Goal: Communication & Community: Connect with others

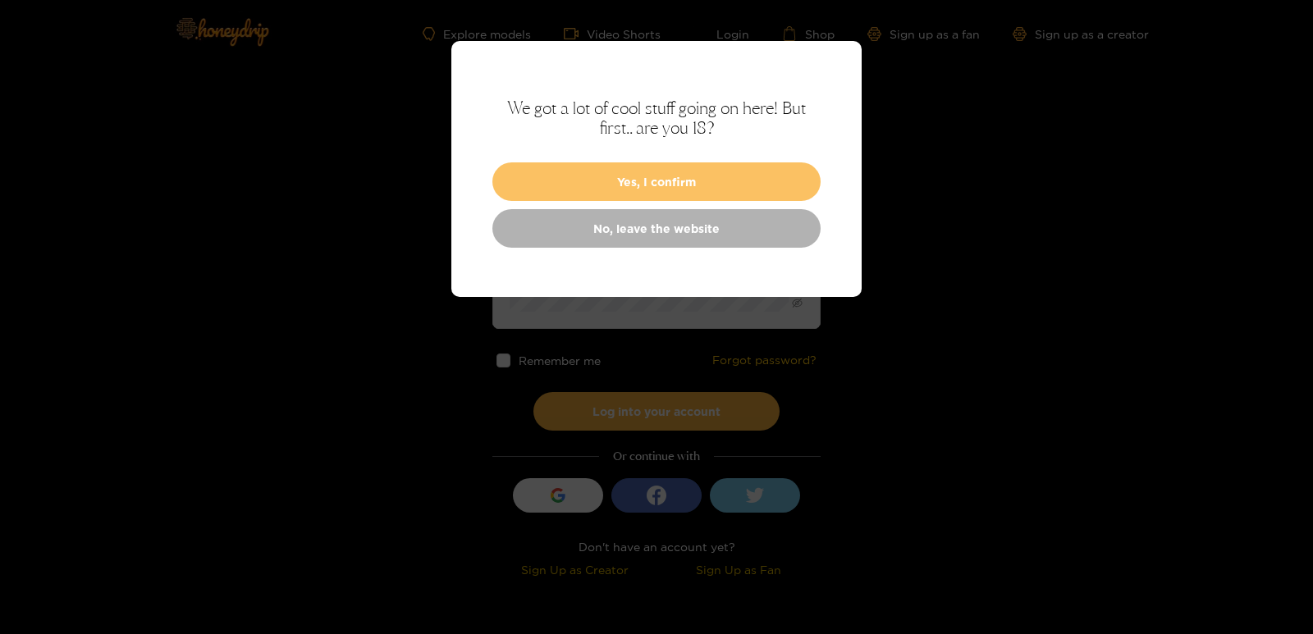
type input "**********"
click at [650, 190] on button "Yes, I confirm" at bounding box center [656, 182] width 328 height 39
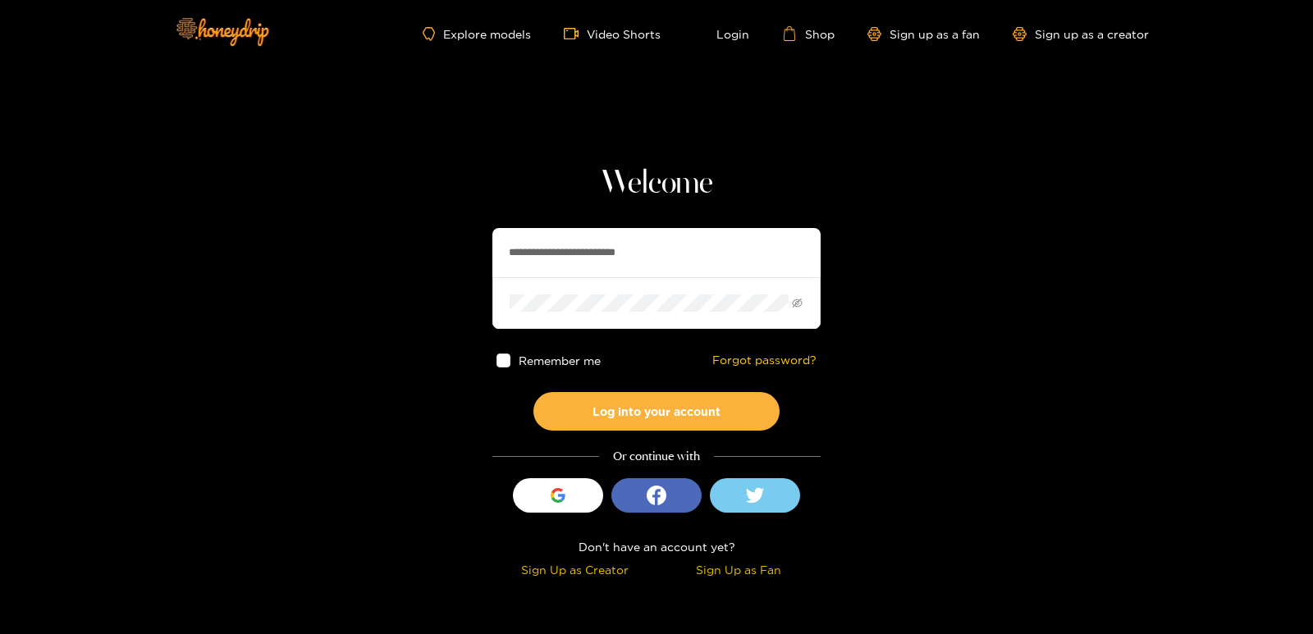
click at [502, 364] on span at bounding box center [504, 361] width 14 height 14
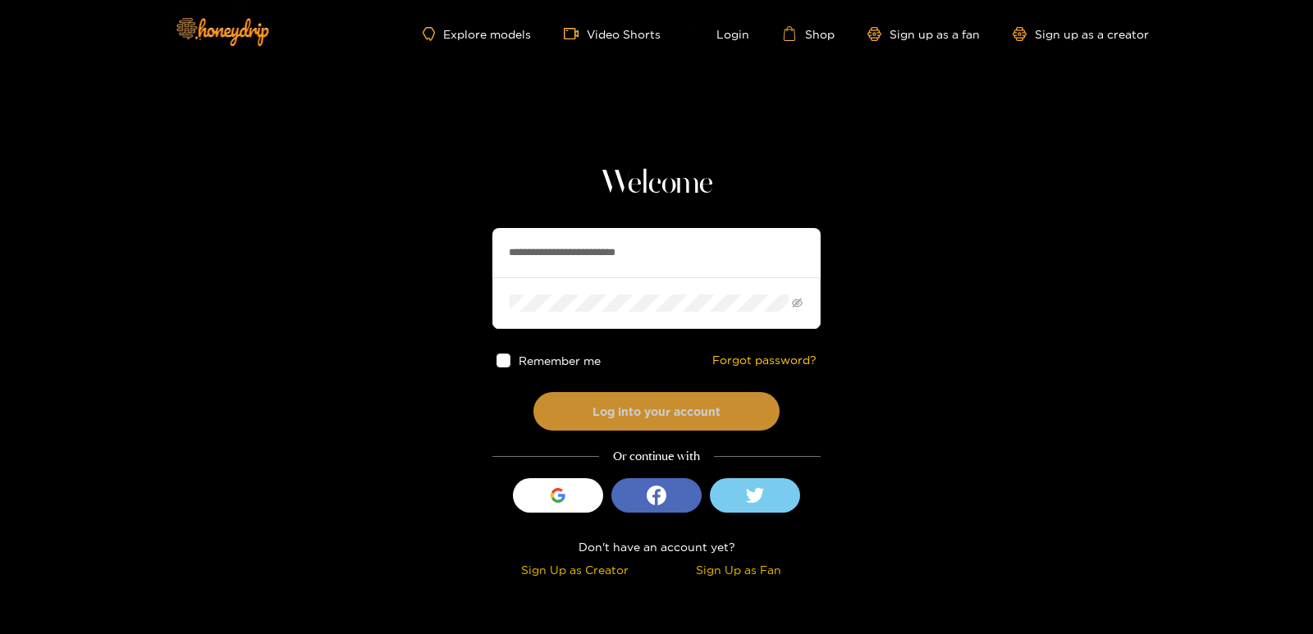
click at [625, 409] on button "Log into your account" at bounding box center [657, 411] width 246 height 39
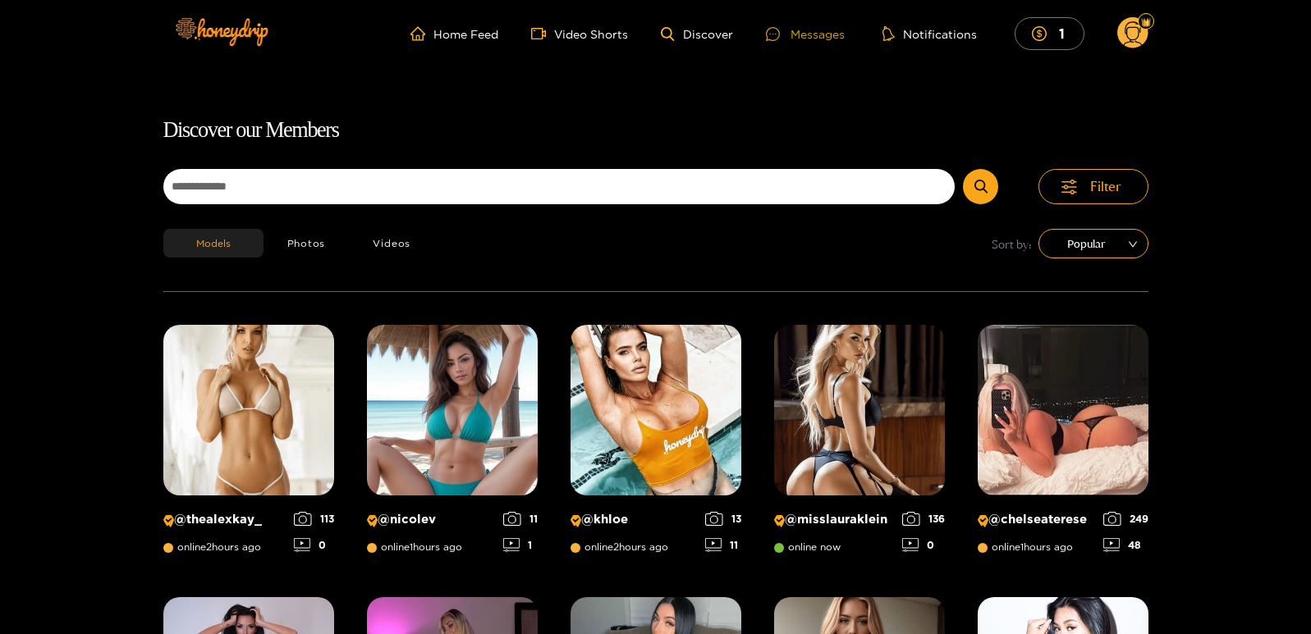
click at [807, 35] on div "Messages" at bounding box center [805, 34] width 79 height 19
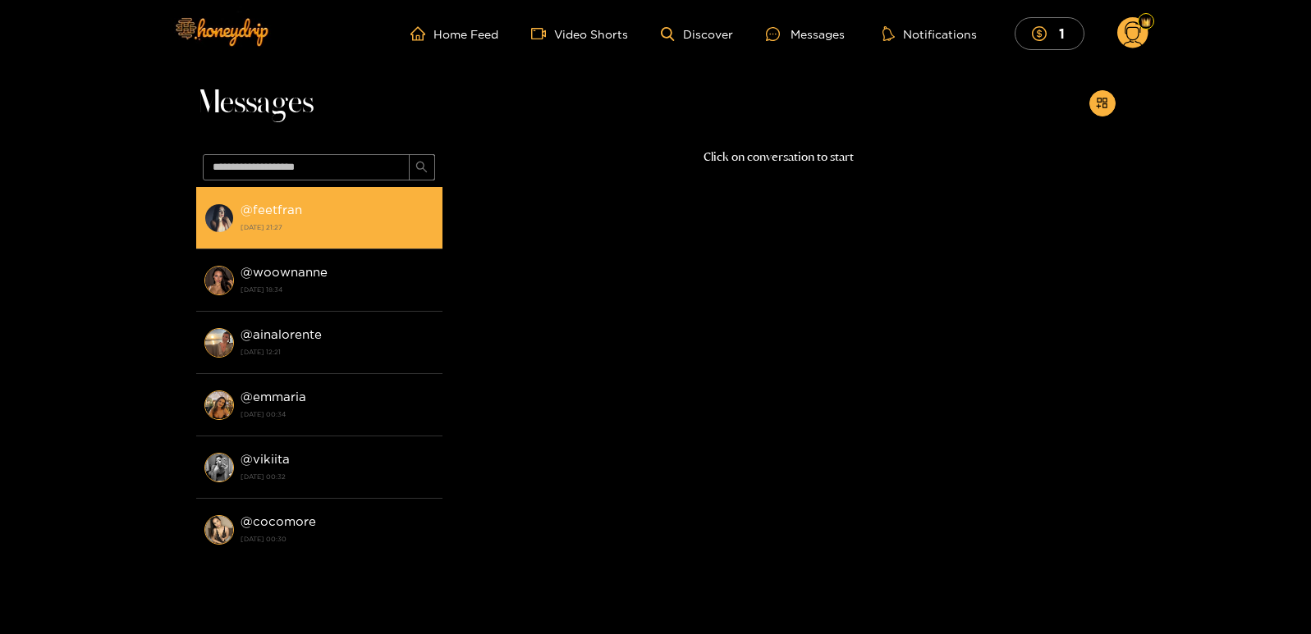
click at [263, 224] on strong "[DATE] 21:27" at bounding box center [337, 227] width 194 height 15
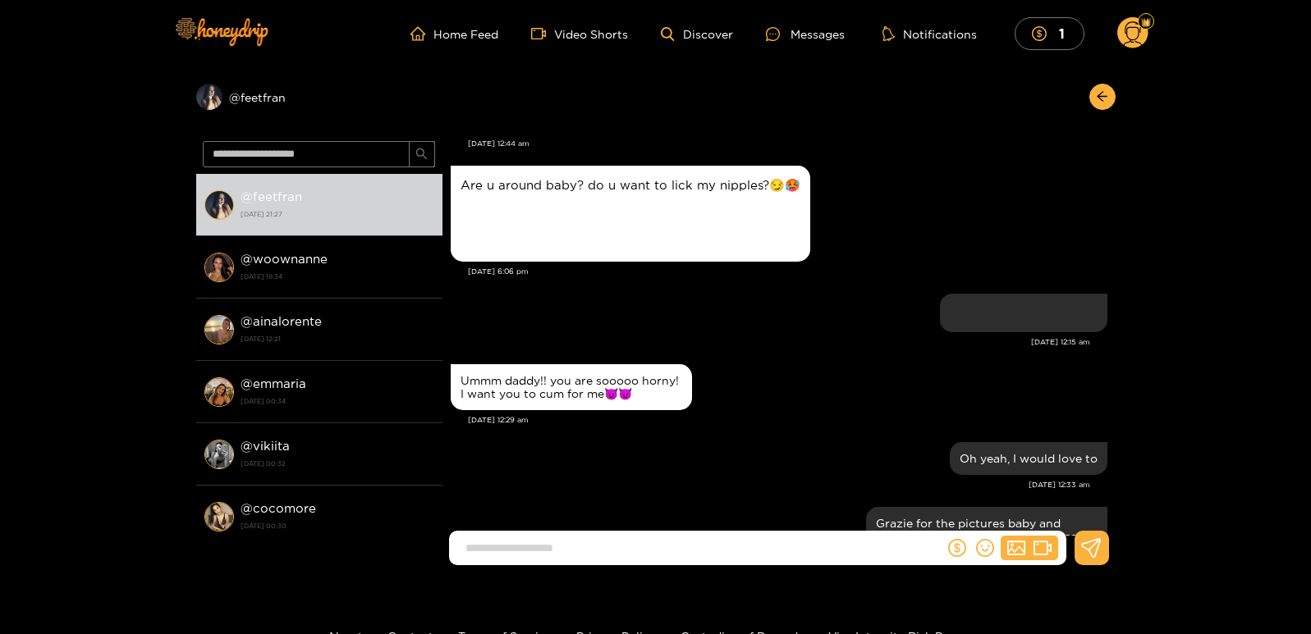
scroll to position [985, 0]
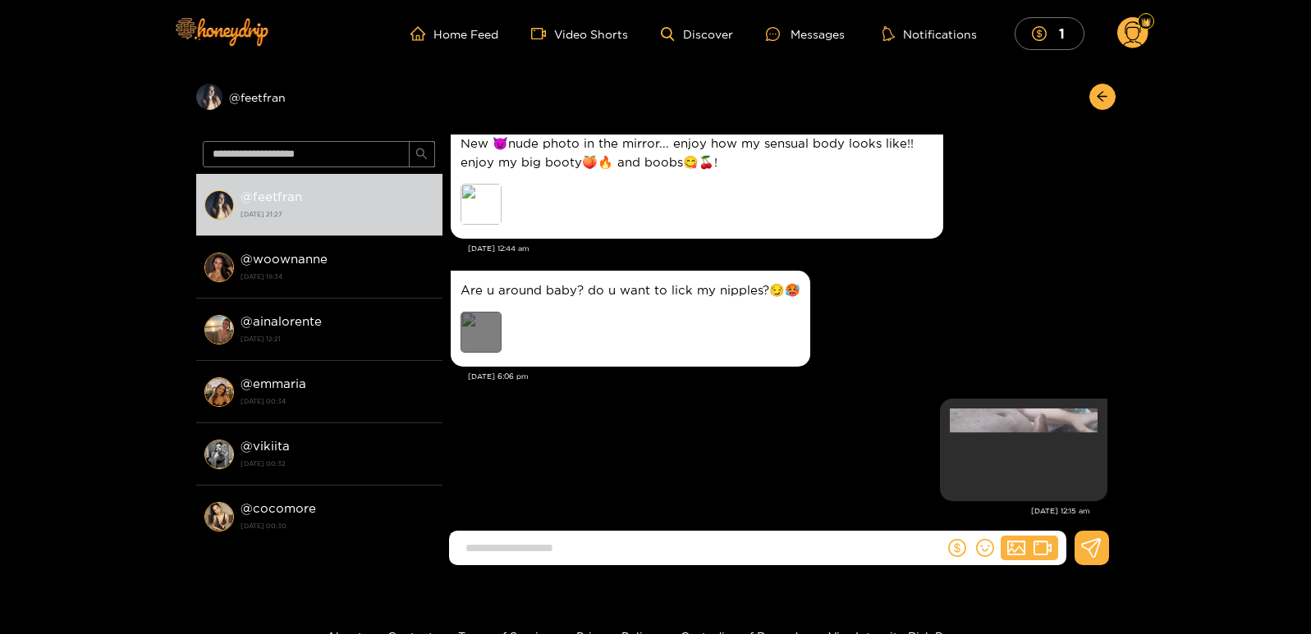
click at [489, 320] on div "Preview" at bounding box center [480, 332] width 41 height 41
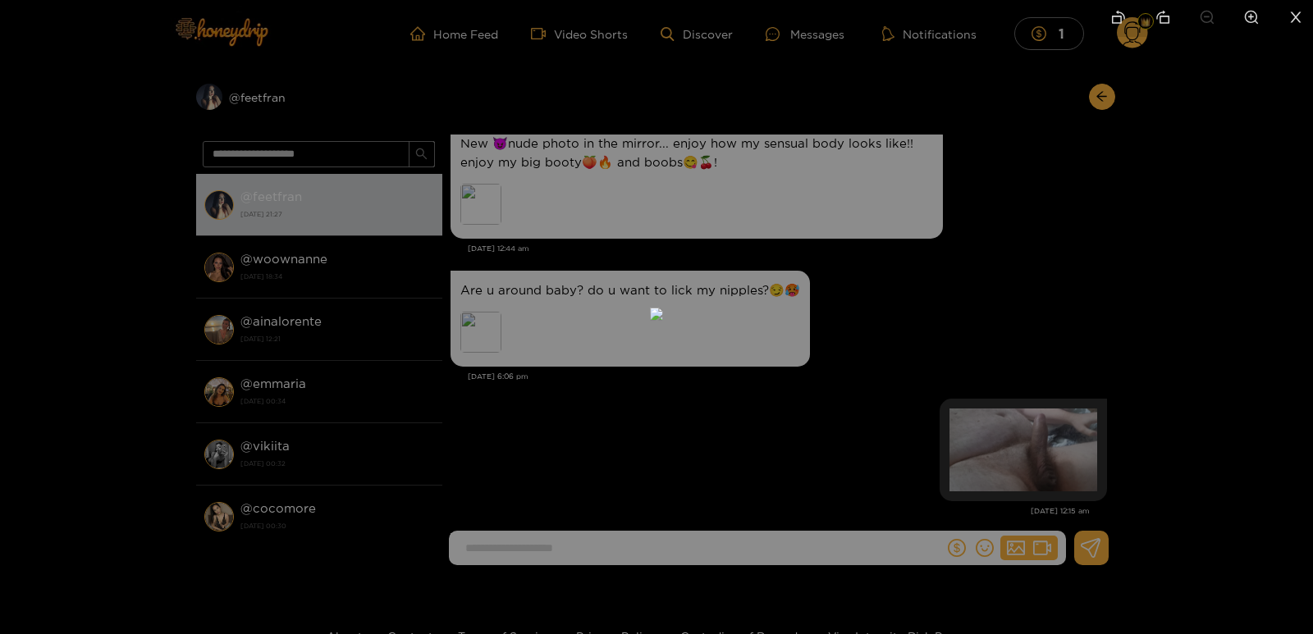
click at [1047, 268] on div at bounding box center [656, 317] width 1313 height 634
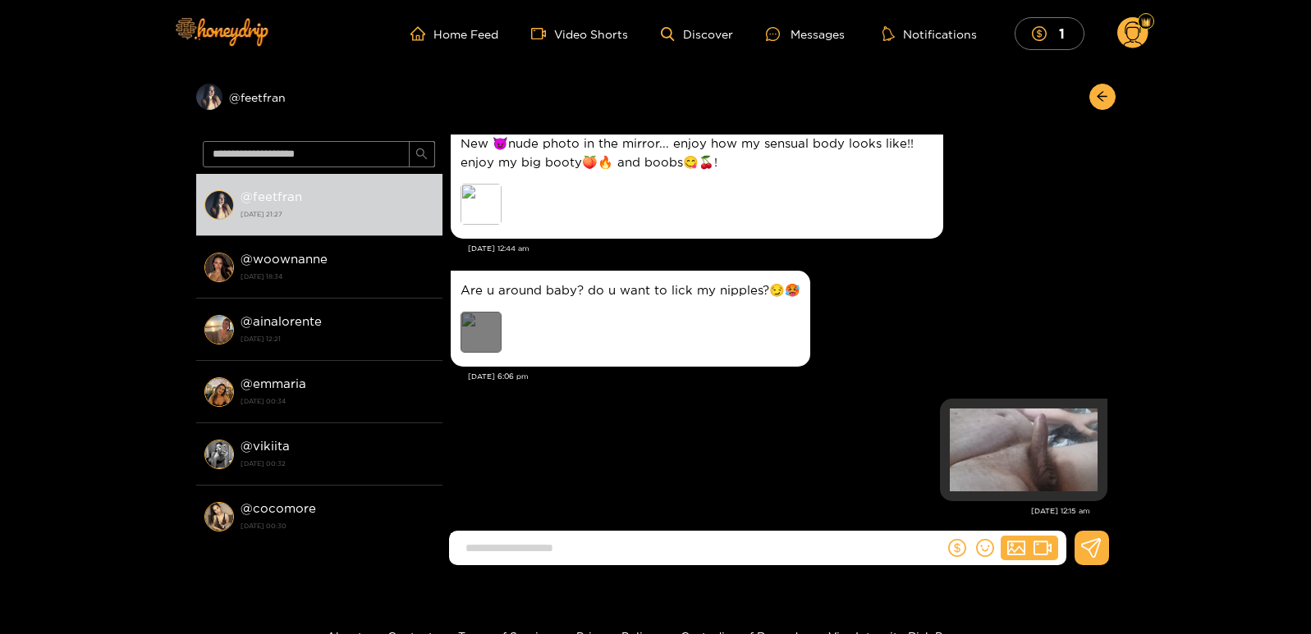
click at [473, 325] on div "Preview" at bounding box center [480, 332] width 41 height 41
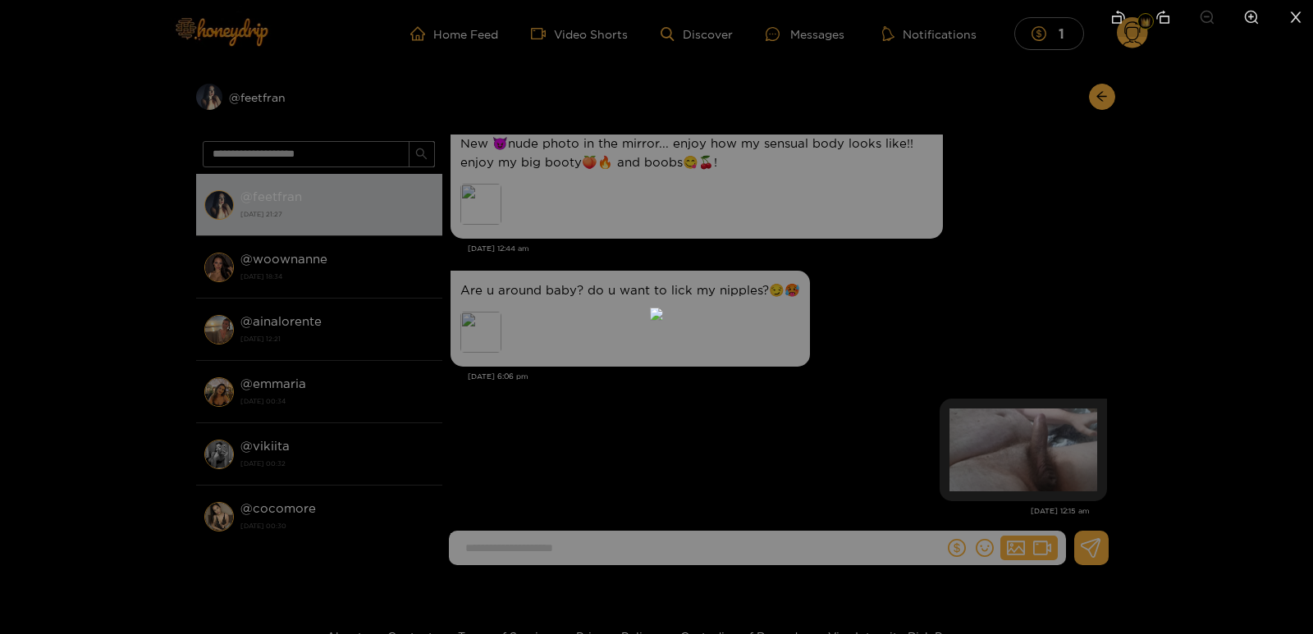
click at [1293, 12] on icon "close" at bounding box center [1296, 16] width 11 height 11
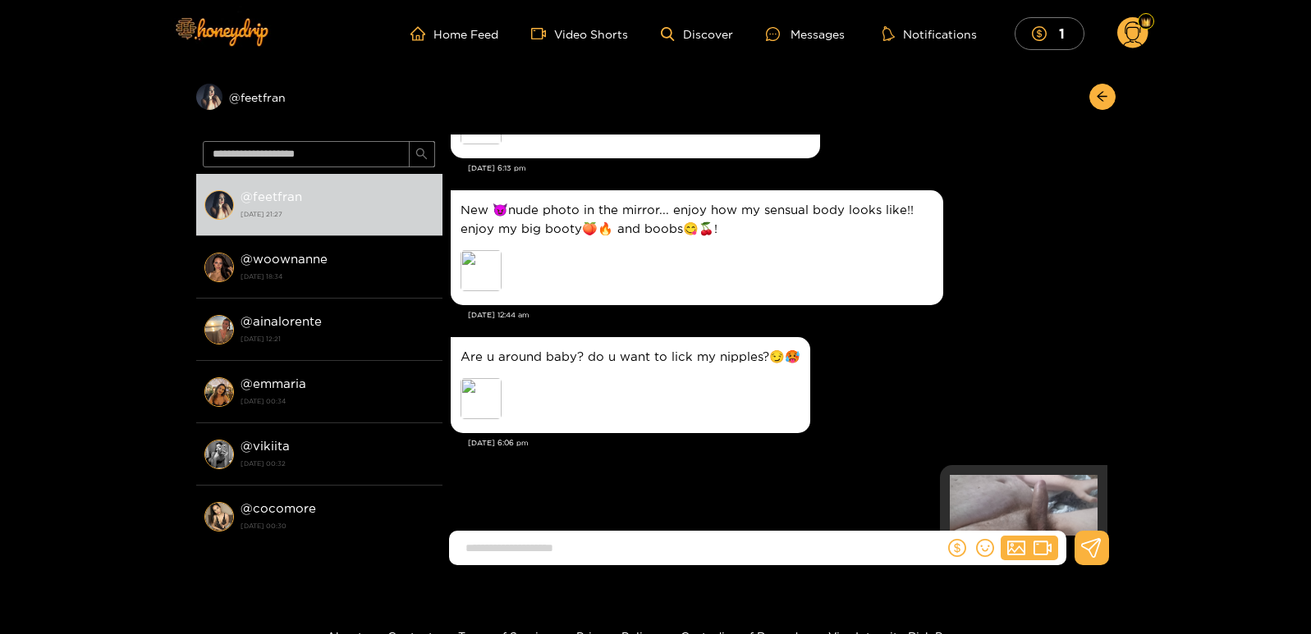
scroll to position [821, 0]
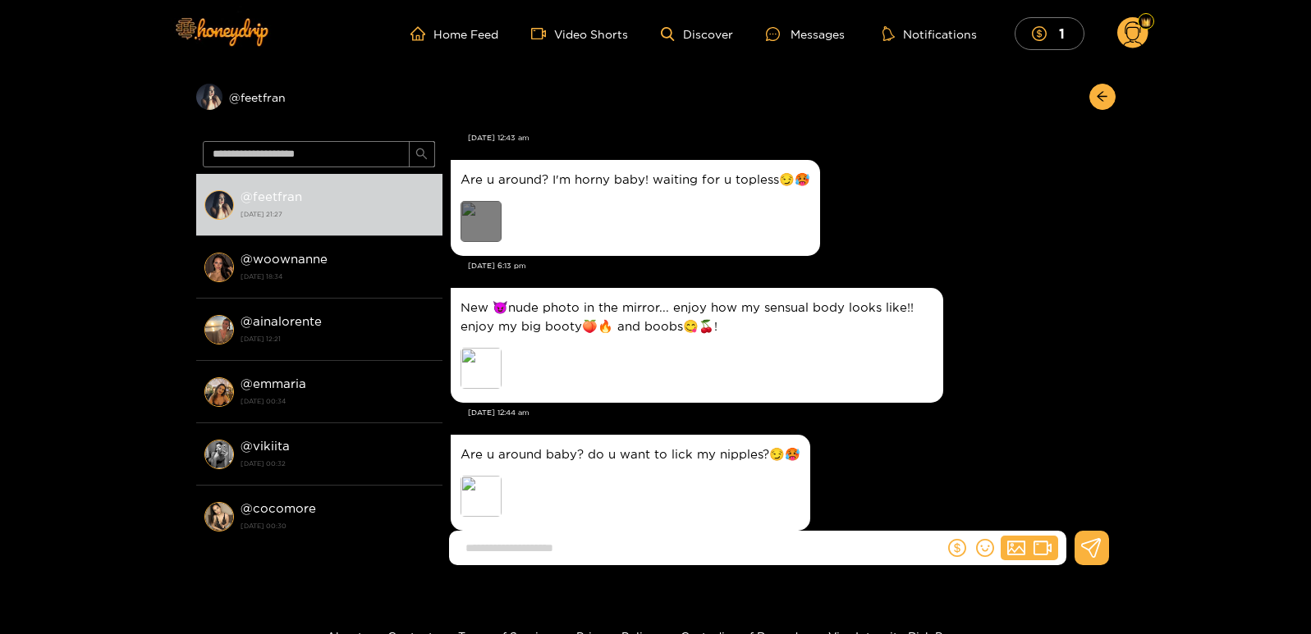
click at [485, 220] on div "Preview" at bounding box center [480, 221] width 41 height 41
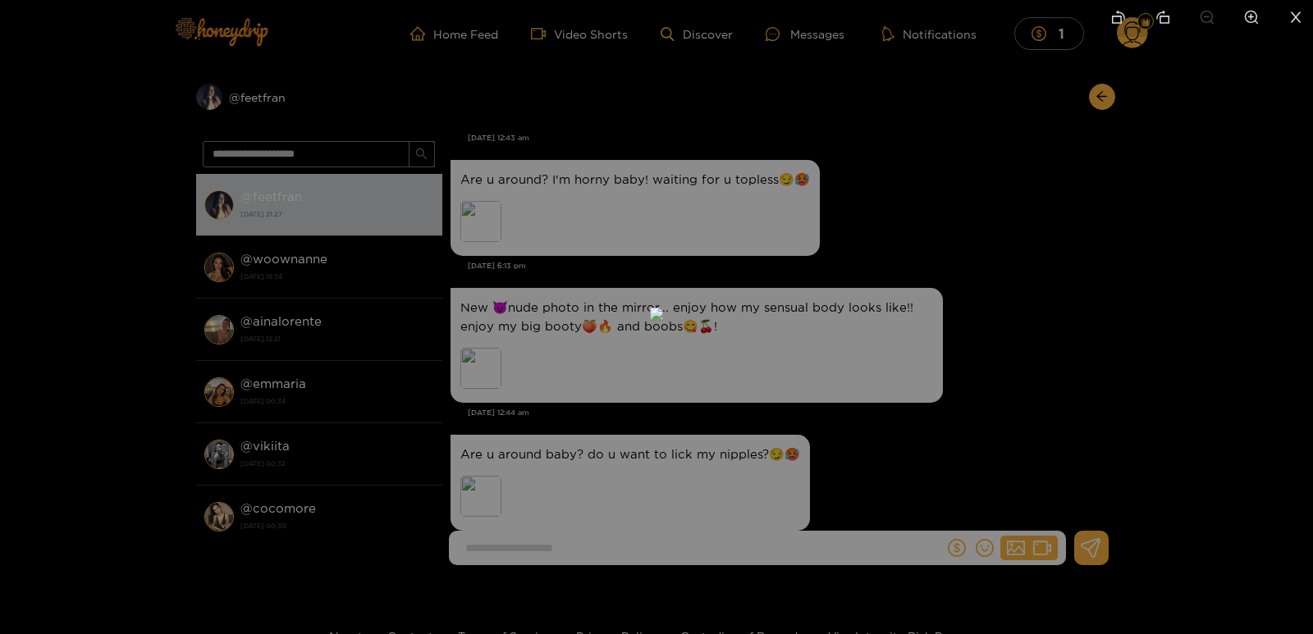
click at [1291, 7] on li at bounding box center [1296, 18] width 34 height 37
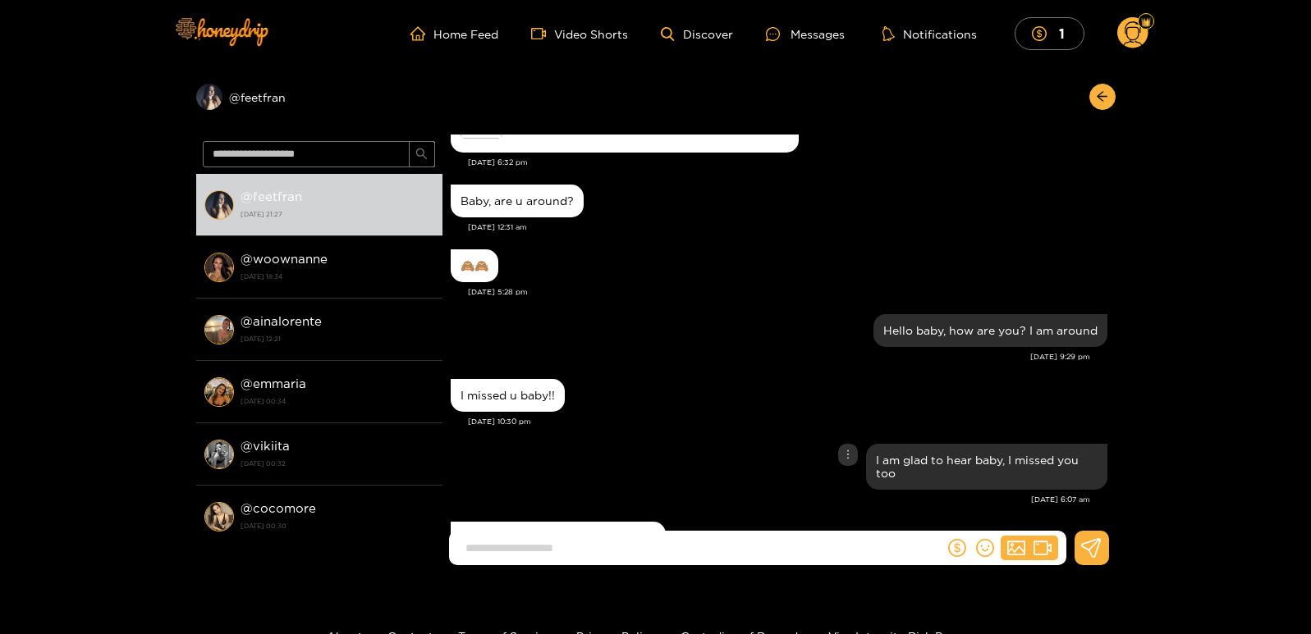
scroll to position [82, 0]
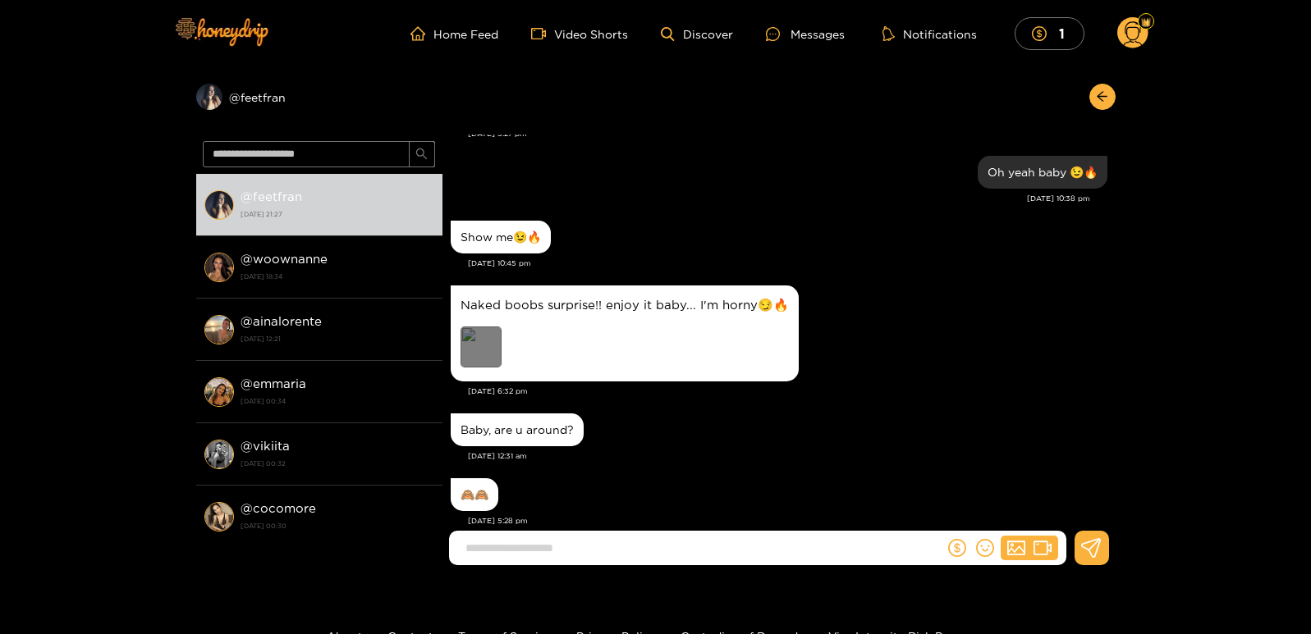
click at [496, 346] on div "Preview" at bounding box center [480, 347] width 41 height 41
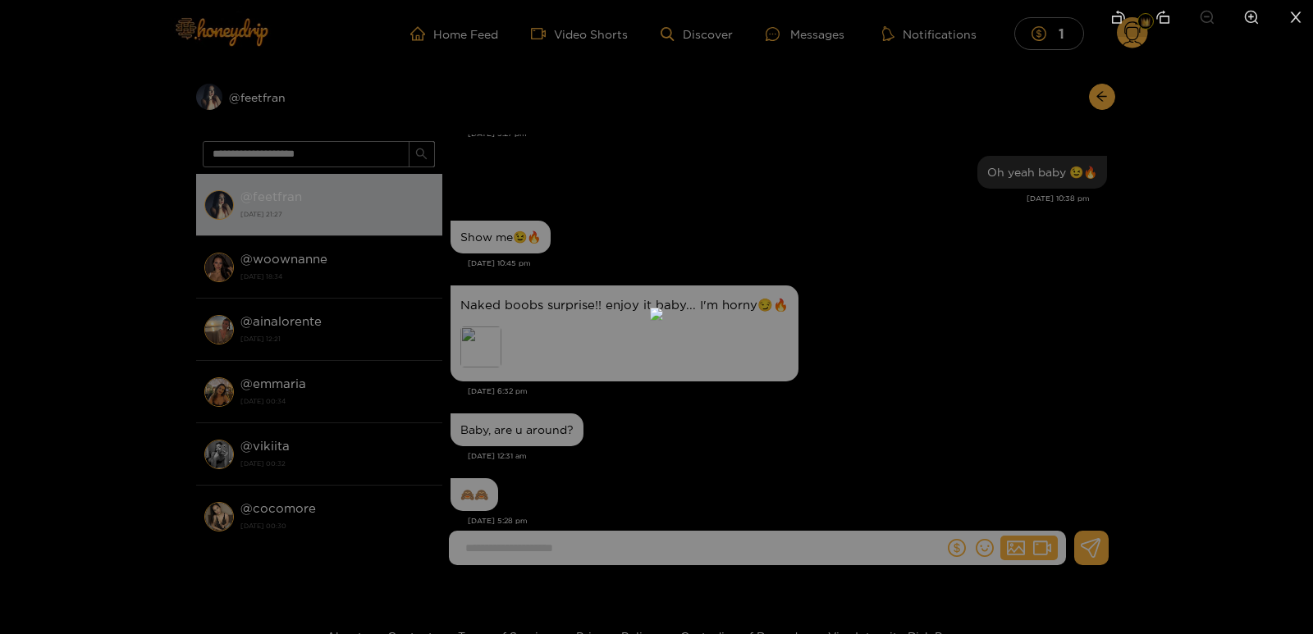
click at [1294, 18] on icon "close" at bounding box center [1296, 17] width 15 height 15
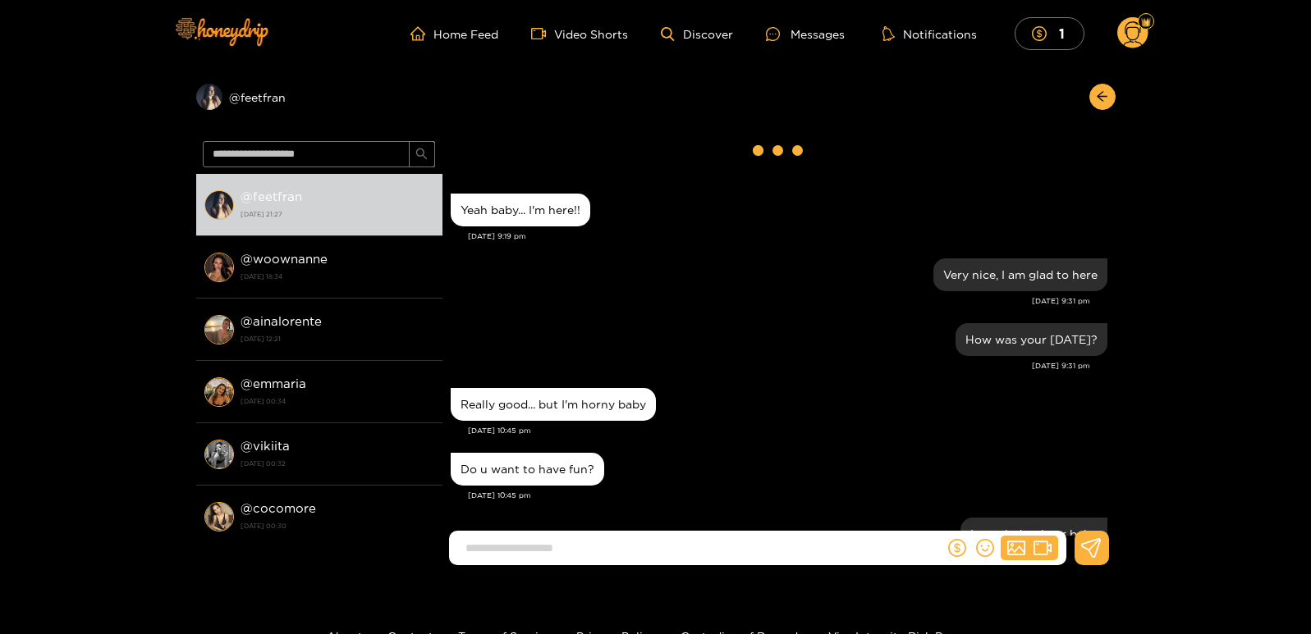
scroll to position [0, 0]
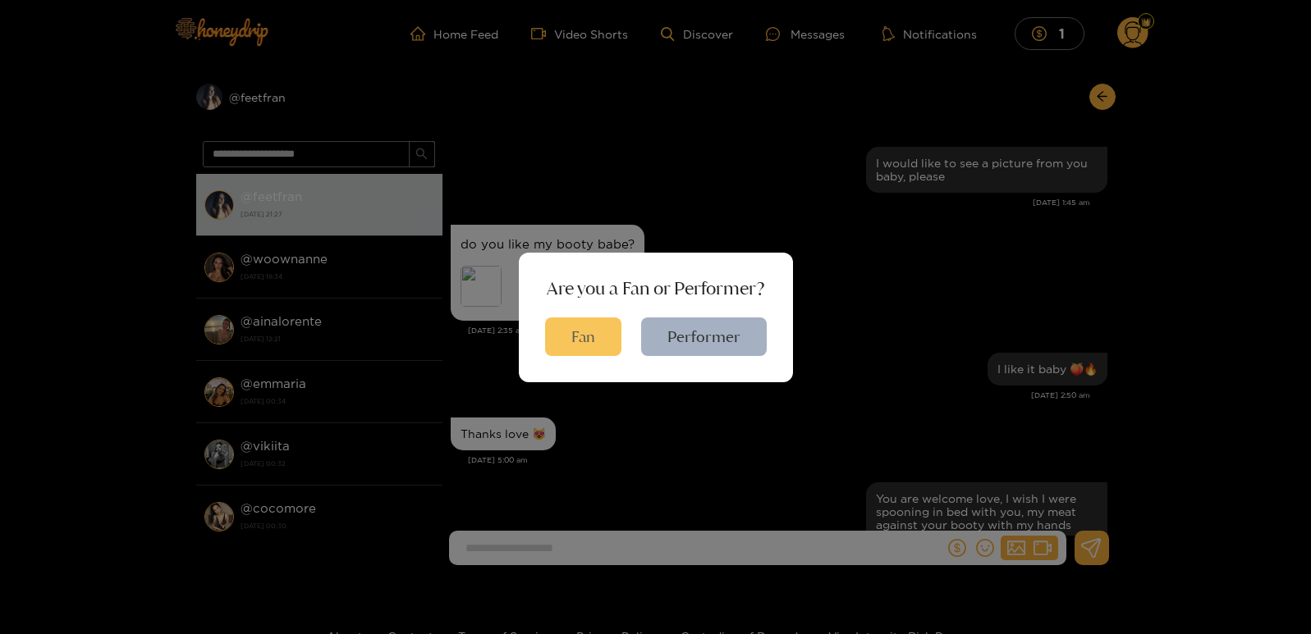
click at [584, 323] on button "Fan" at bounding box center [583, 337] width 76 height 39
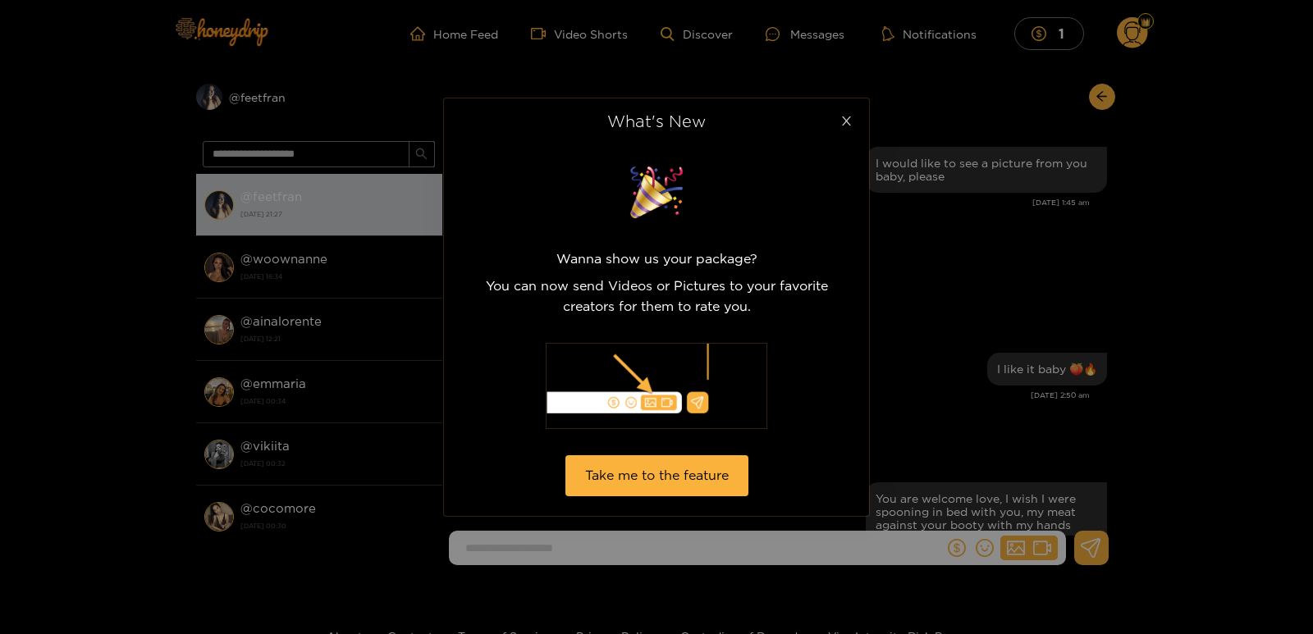
click at [843, 130] on span "Close" at bounding box center [846, 121] width 46 height 46
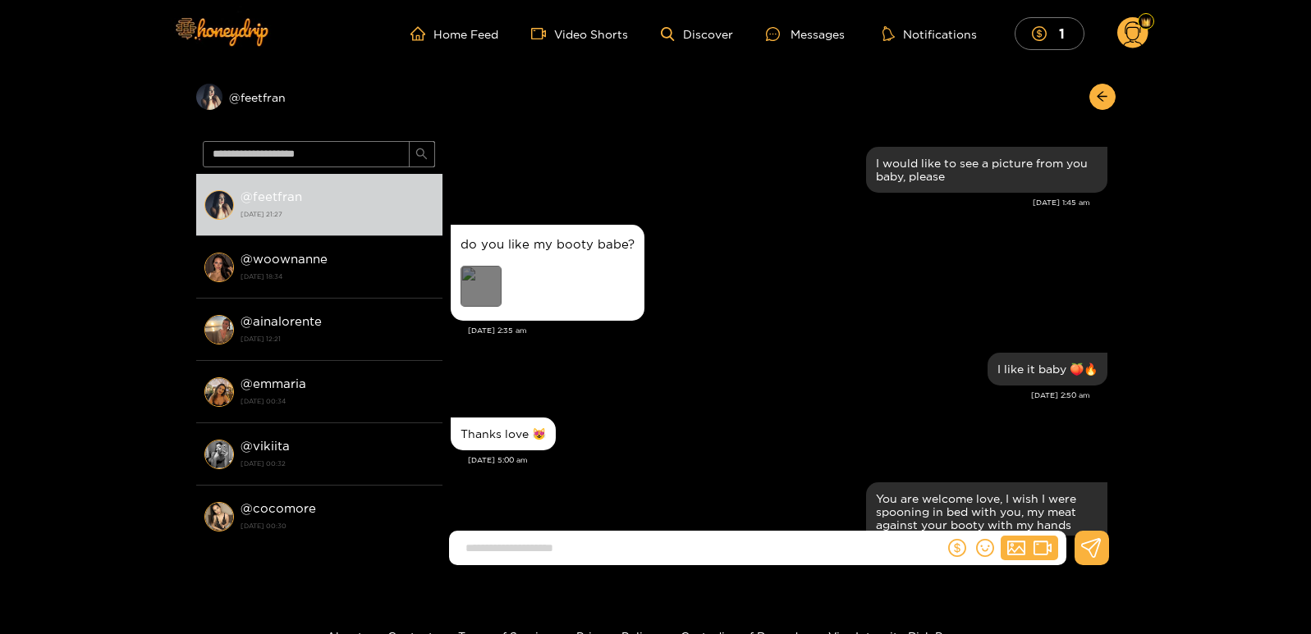
click at [481, 289] on div "Preview" at bounding box center [480, 286] width 41 height 41
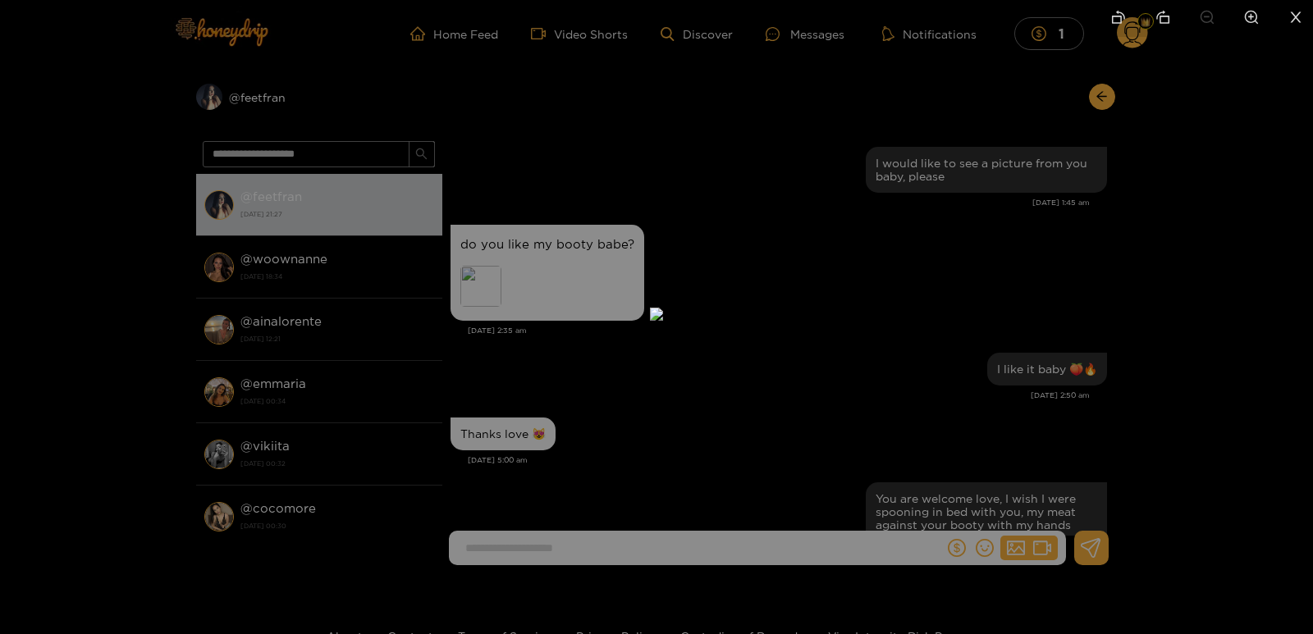
click at [1022, 268] on div at bounding box center [656, 317] width 1313 height 634
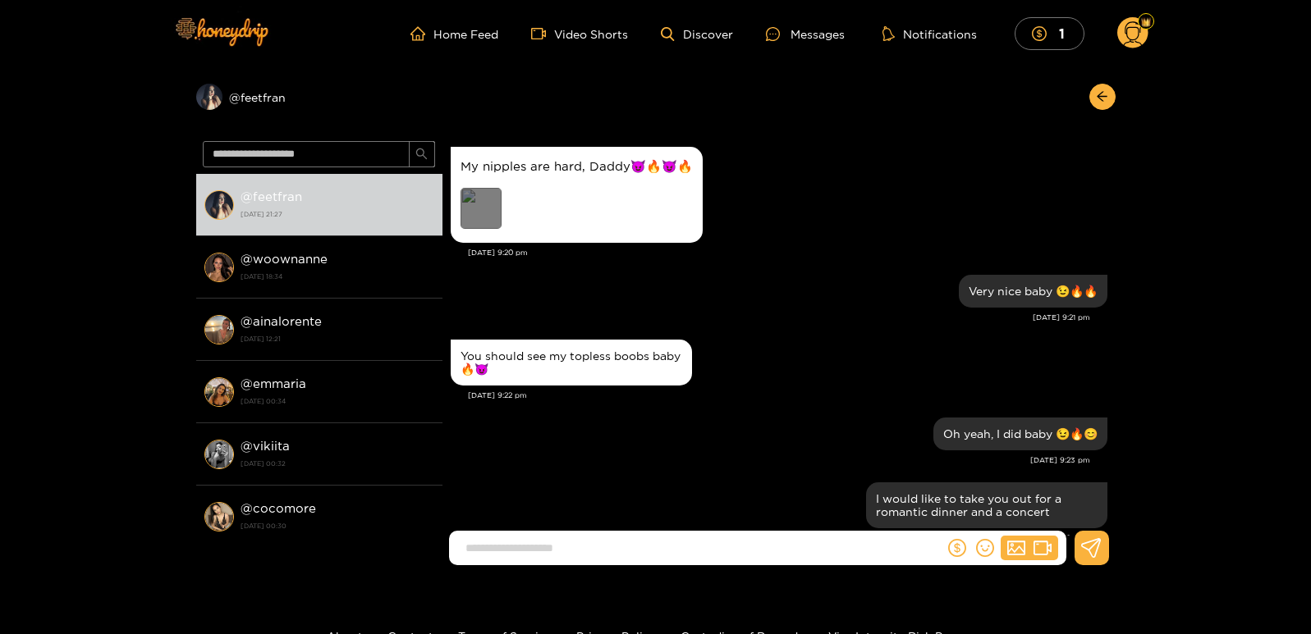
click at [490, 198] on div "Preview" at bounding box center [480, 208] width 41 height 41
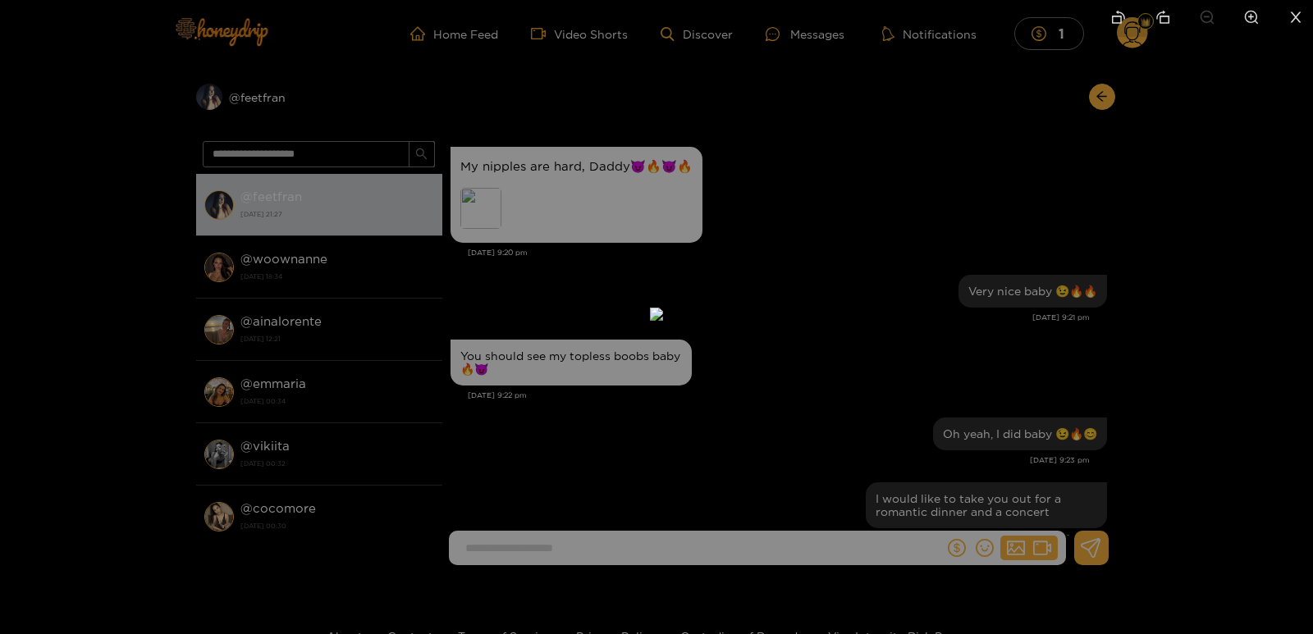
click at [1291, 12] on icon "close" at bounding box center [1296, 16] width 11 height 11
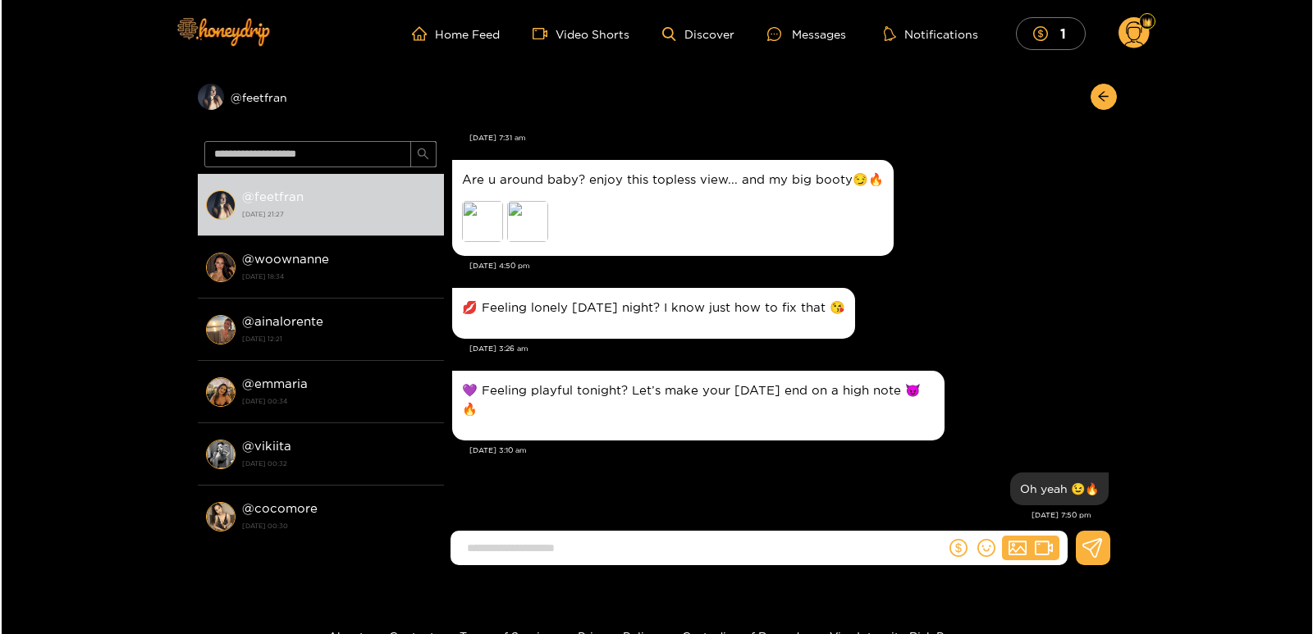
scroll to position [328, 0]
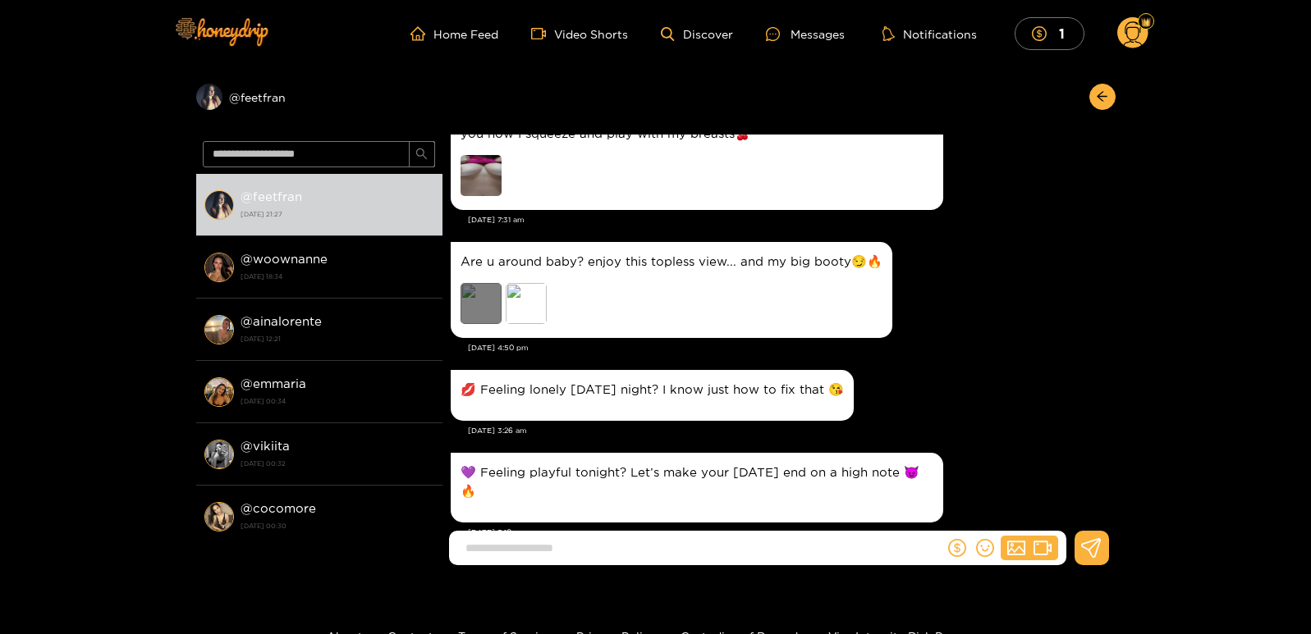
click at [481, 301] on div "Preview" at bounding box center [480, 303] width 41 height 41
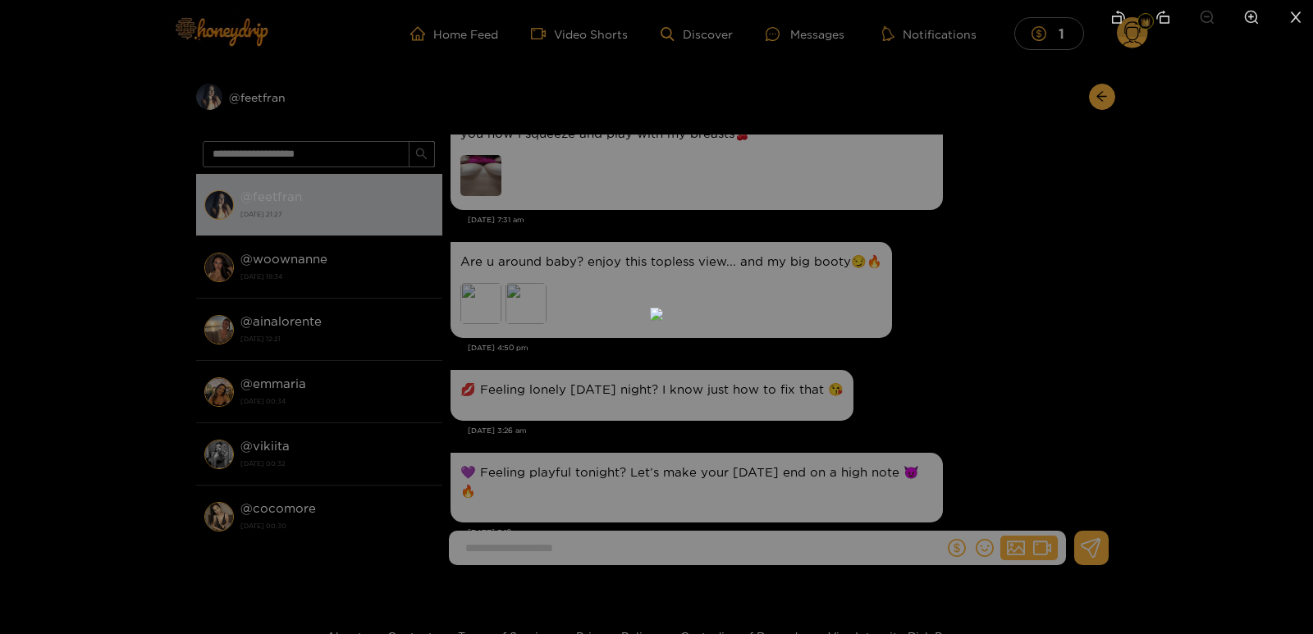
click at [1294, 12] on icon "close" at bounding box center [1296, 17] width 15 height 15
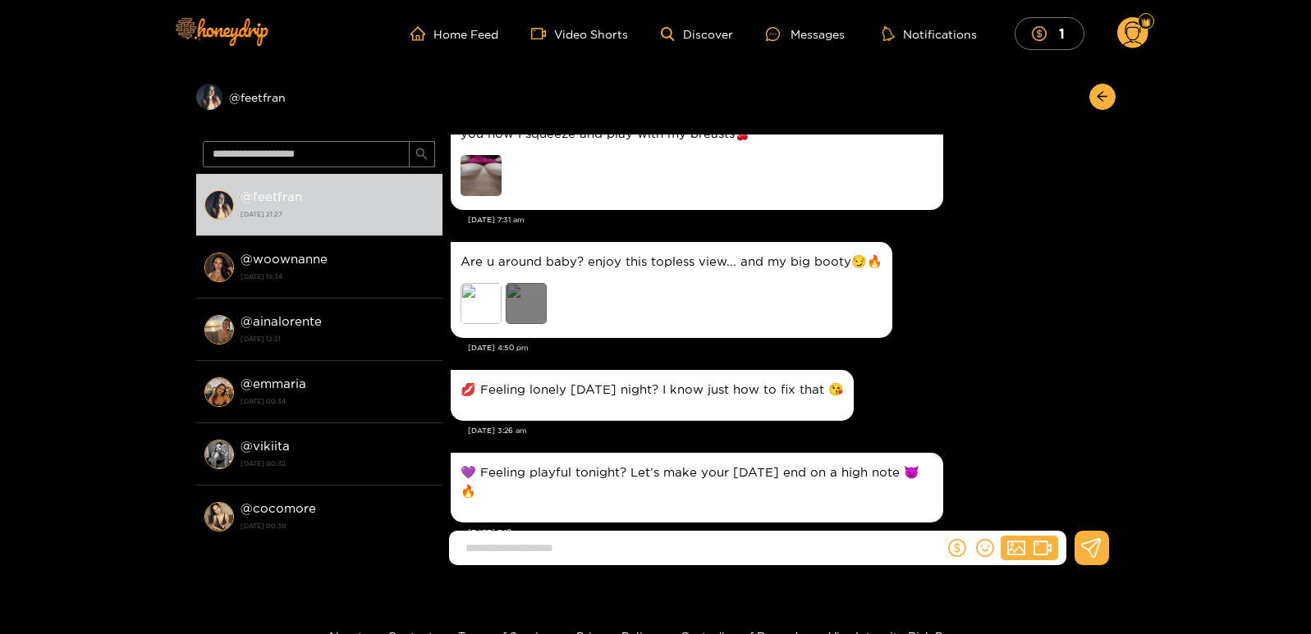
click at [538, 314] on div "Preview" at bounding box center [526, 303] width 41 height 41
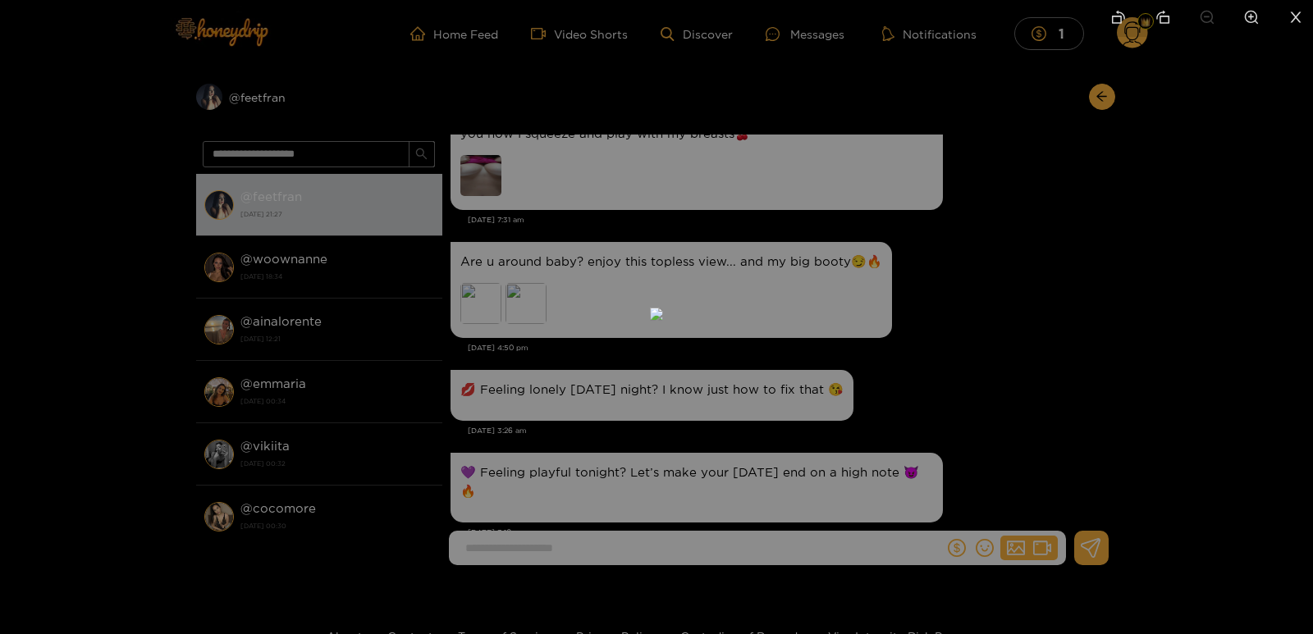
click at [1297, 17] on icon "close" at bounding box center [1296, 16] width 11 height 11
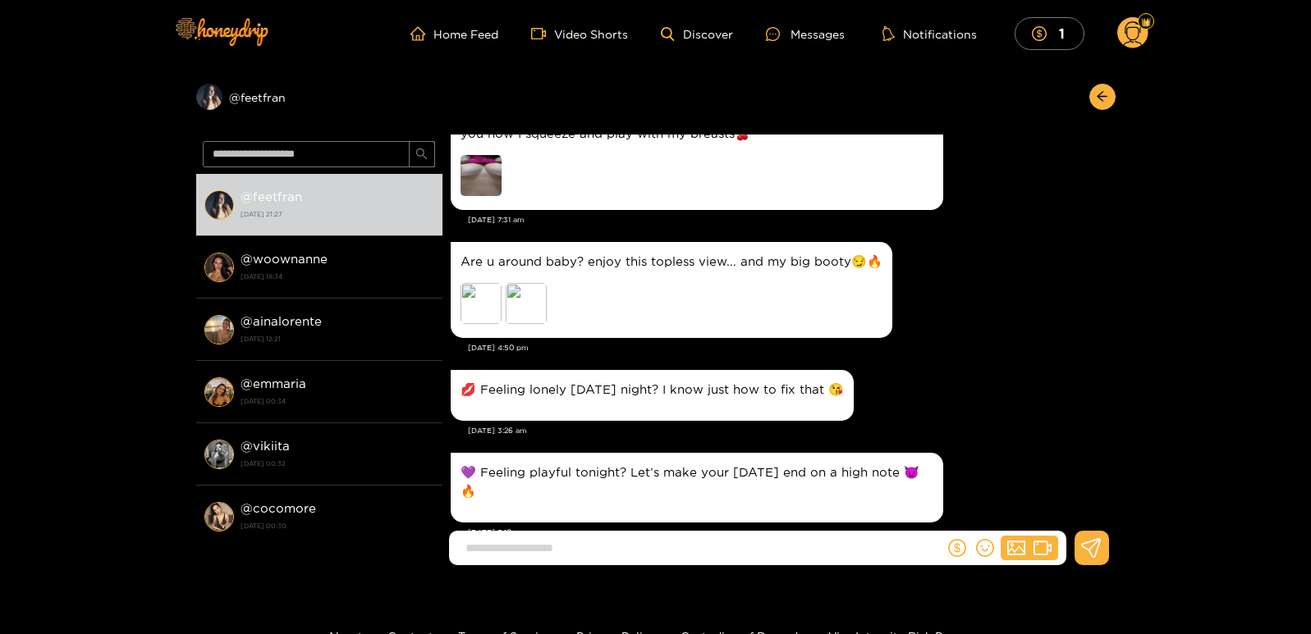
click at [486, 177] on img at bounding box center [480, 175] width 41 height 41
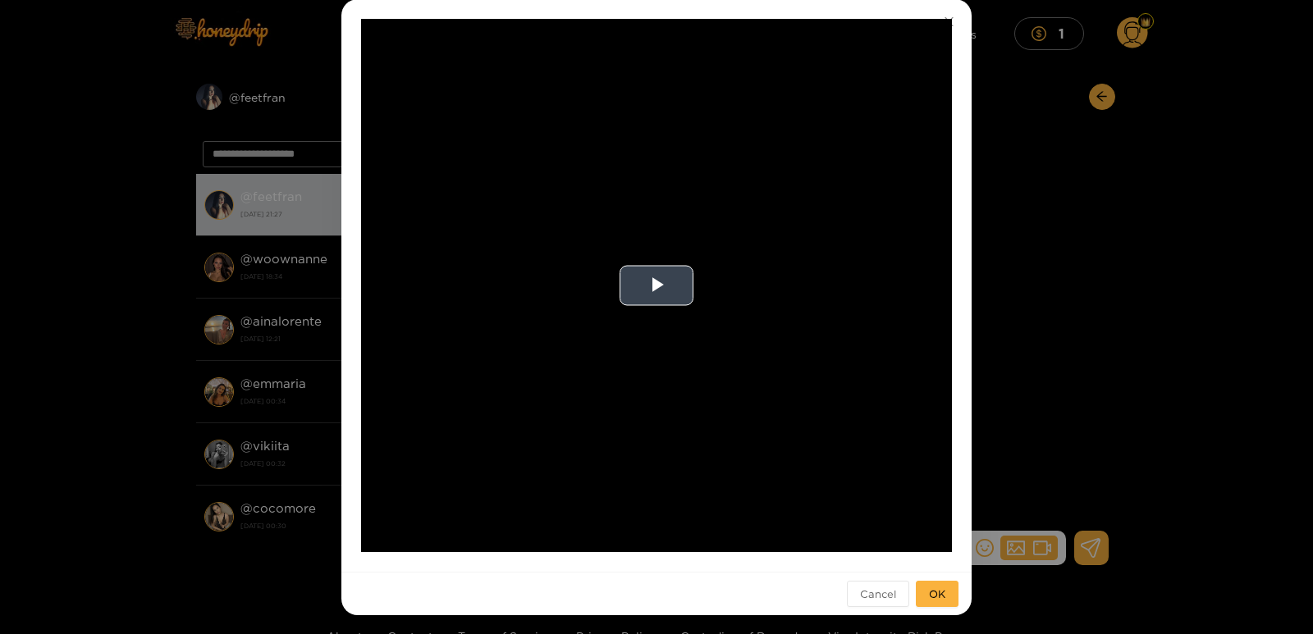
scroll to position [84, 0]
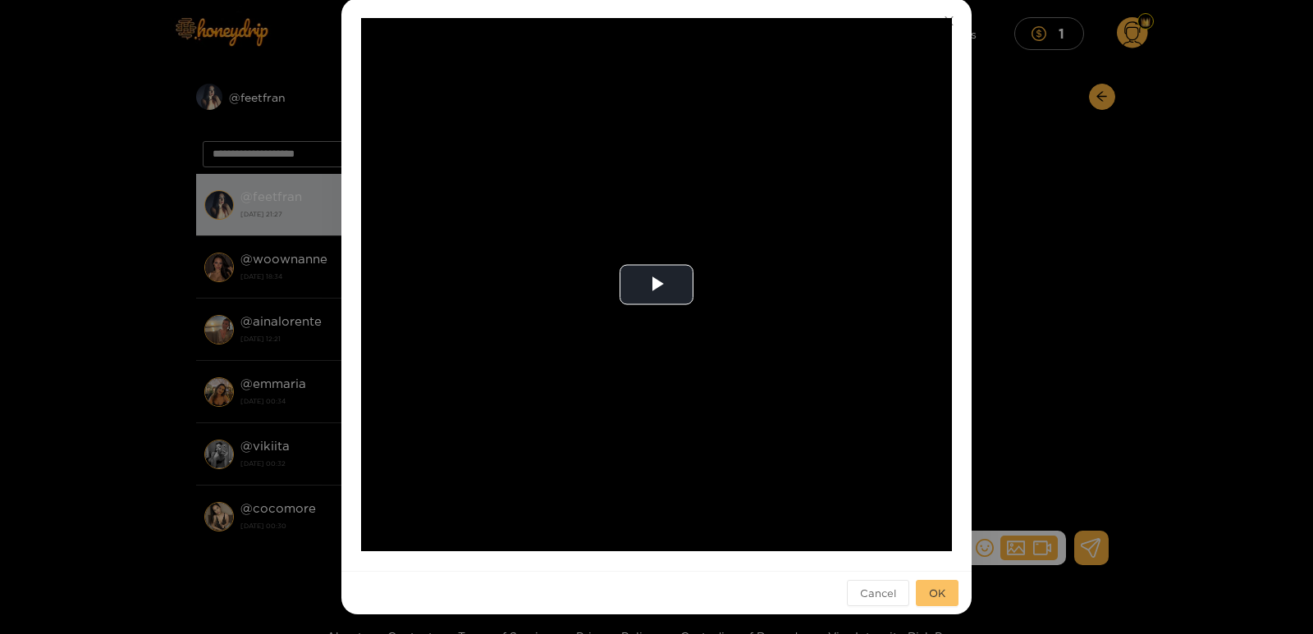
click at [929, 589] on span "OK" at bounding box center [937, 593] width 16 height 16
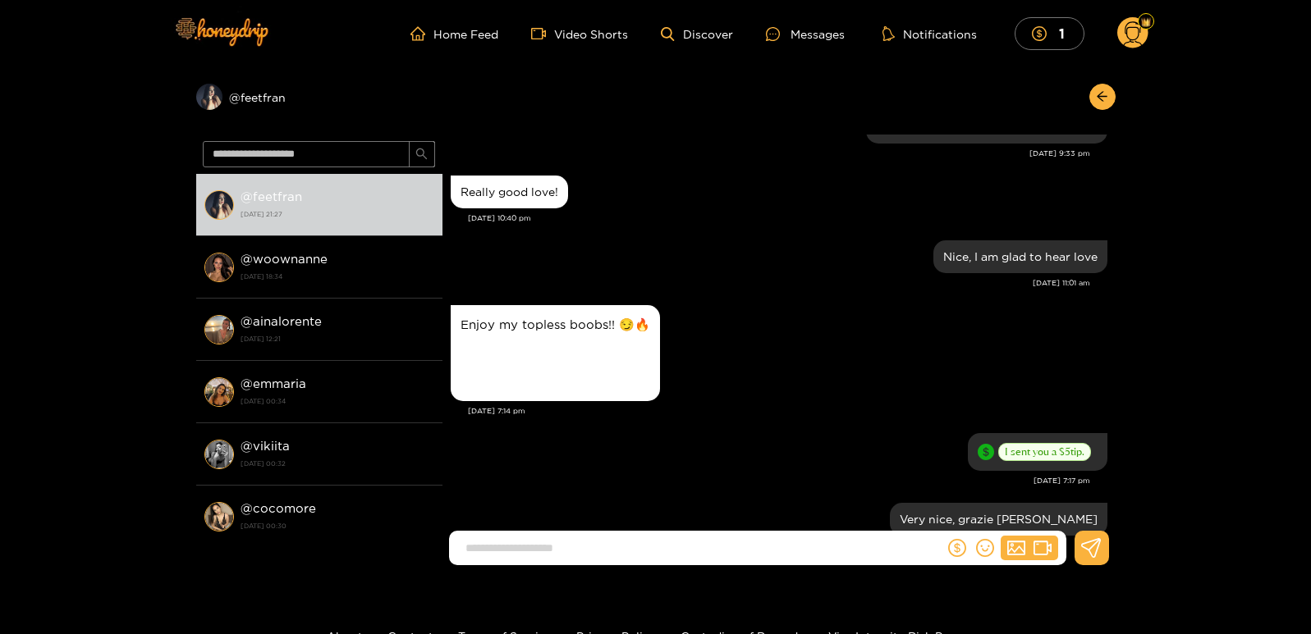
scroll to position [328, 0]
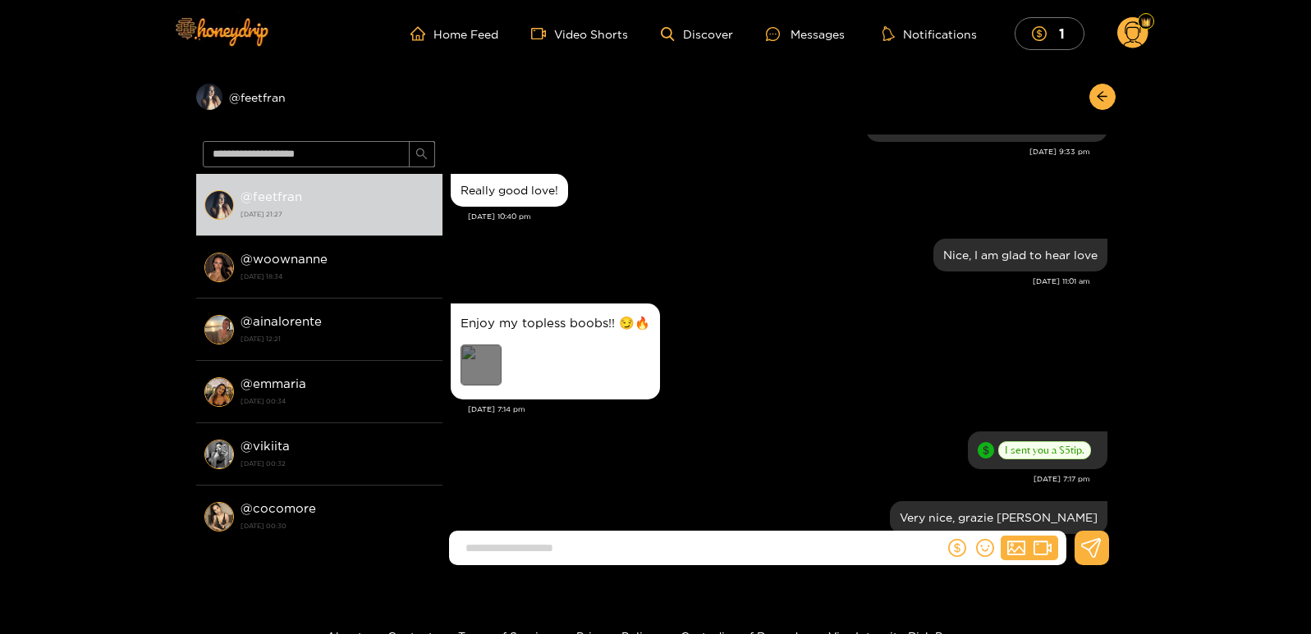
click at [486, 354] on div "Preview" at bounding box center [480, 365] width 41 height 41
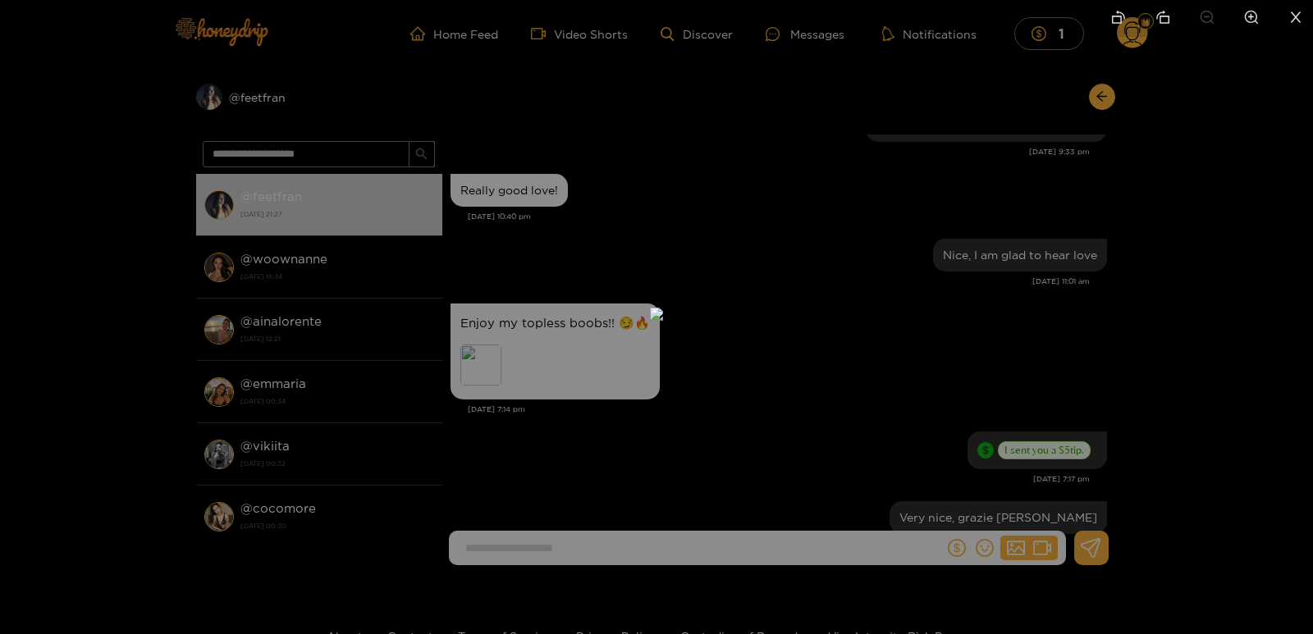
click at [1297, 18] on icon "close" at bounding box center [1296, 16] width 11 height 11
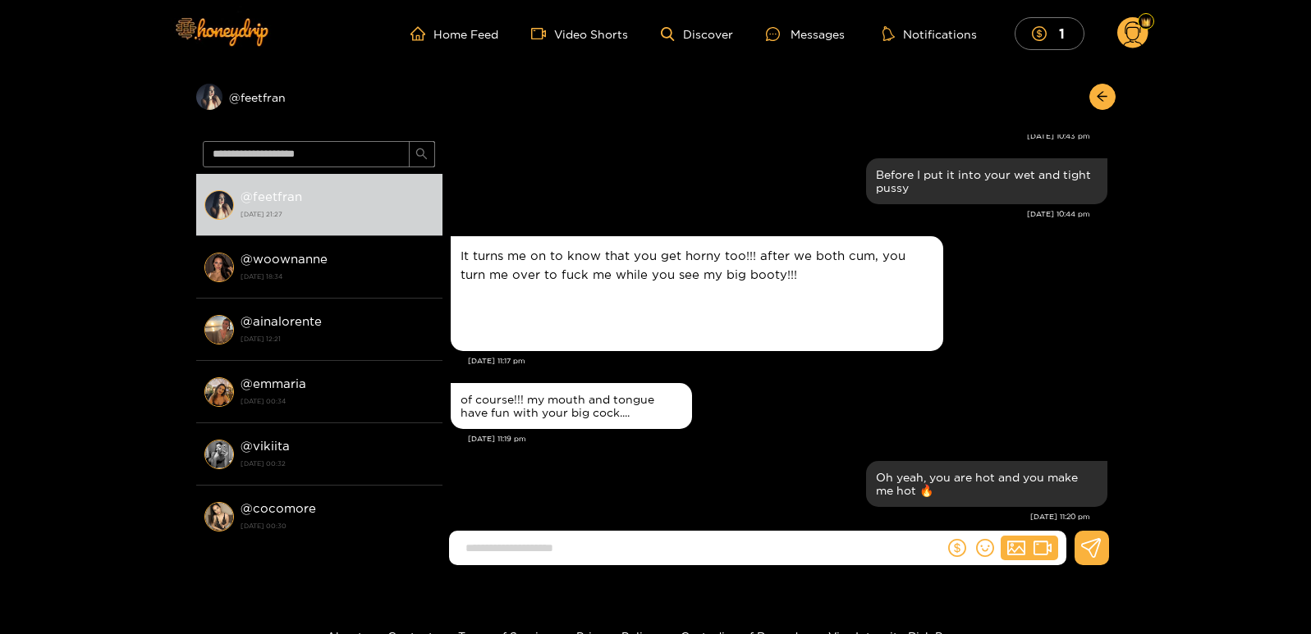
scroll to position [1970, 0]
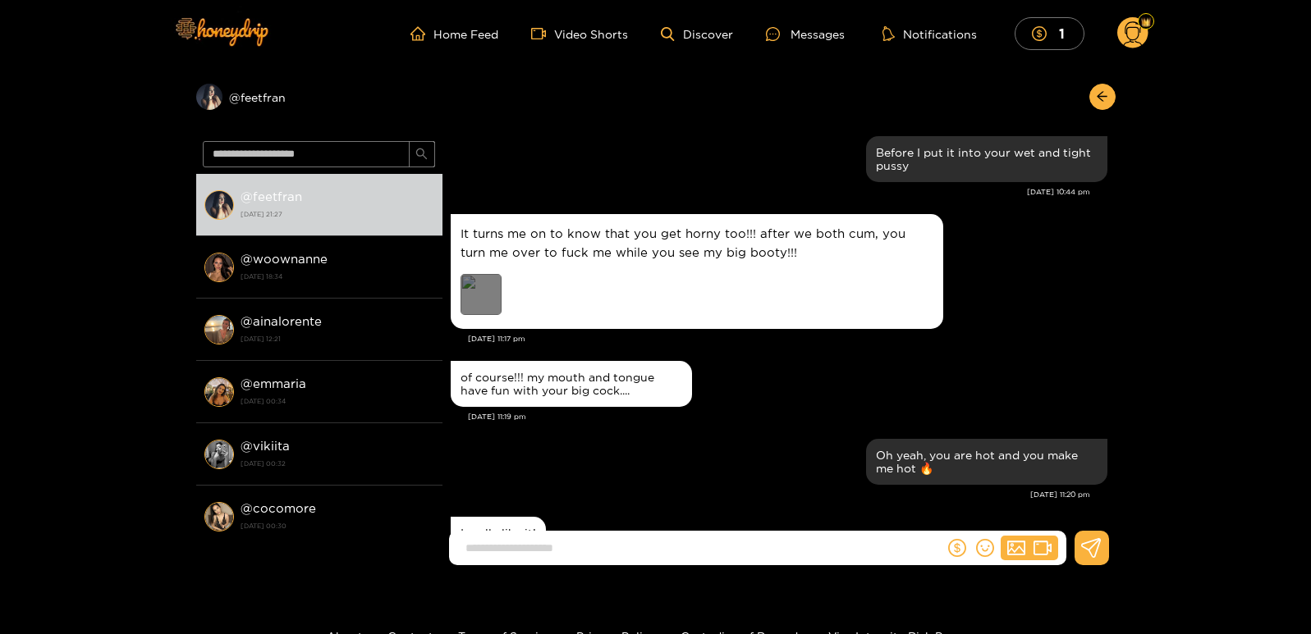
click at [472, 286] on div "Preview" at bounding box center [480, 294] width 41 height 41
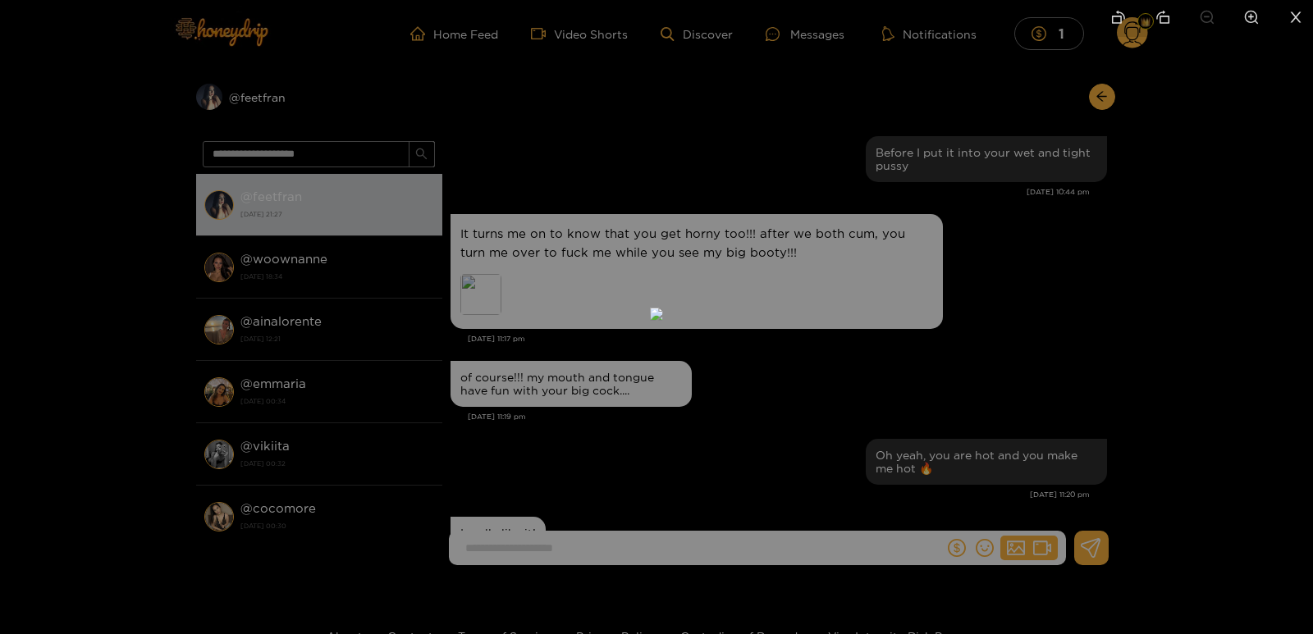
click at [1302, 16] on icon "close" at bounding box center [1296, 17] width 15 height 15
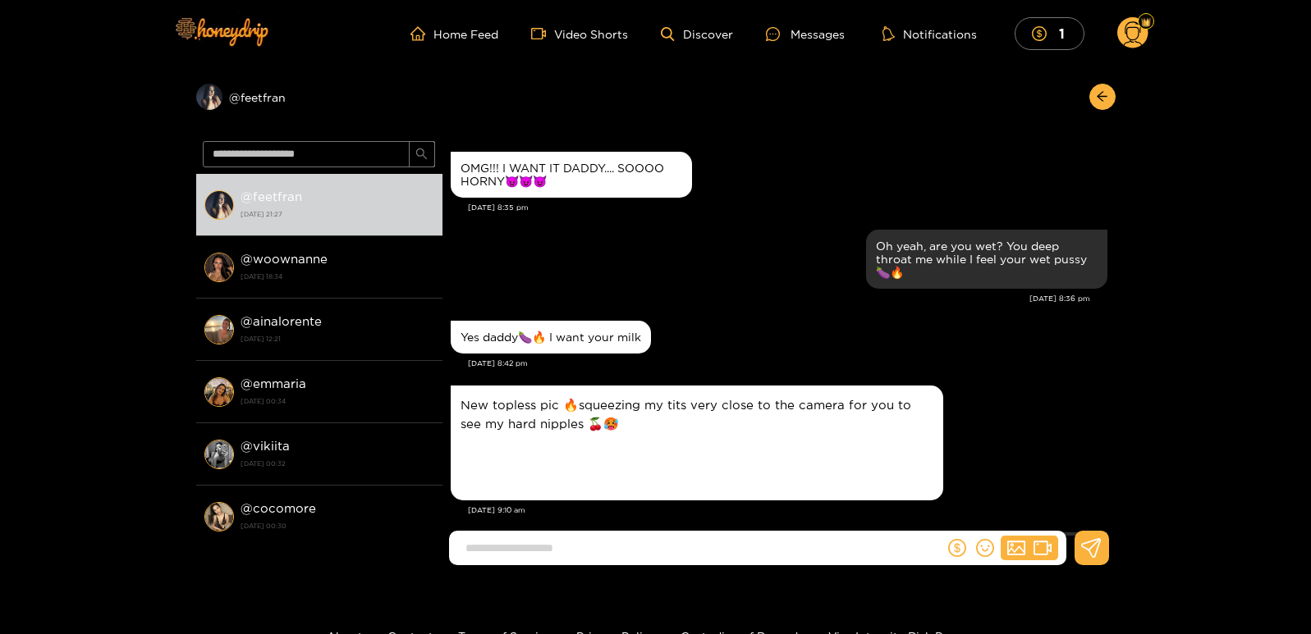
scroll to position [1067, 0]
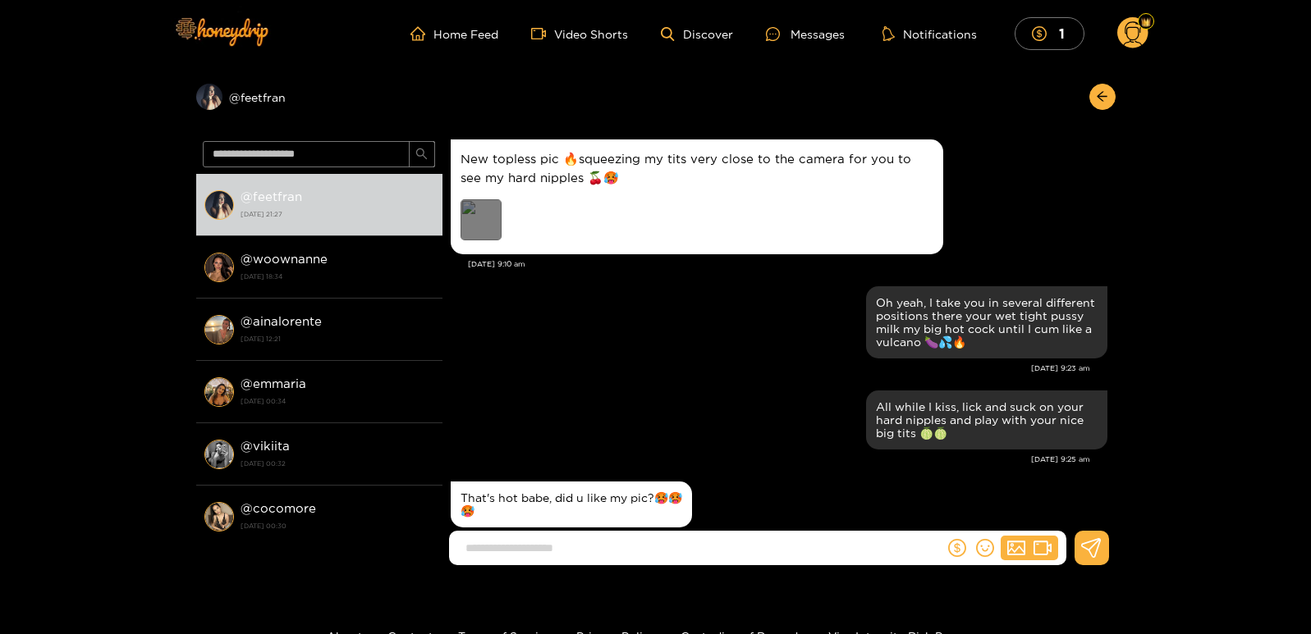
click at [478, 227] on div "Preview" at bounding box center [480, 219] width 41 height 41
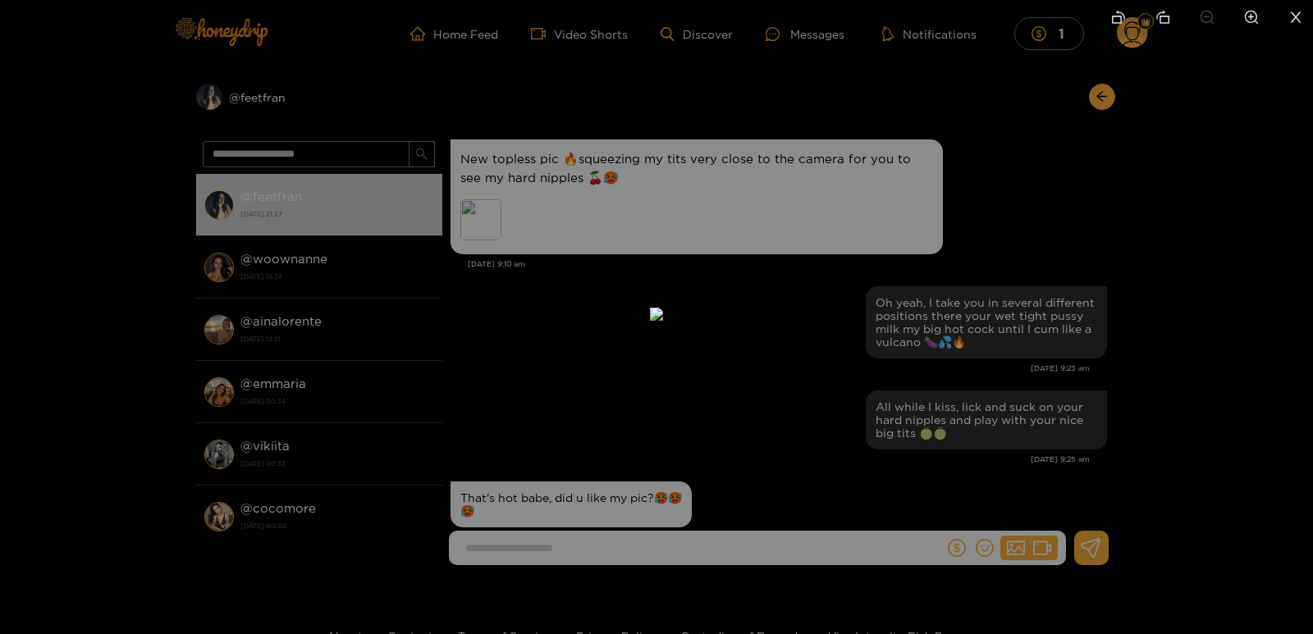
click at [1296, 18] on icon "close" at bounding box center [1296, 16] width 11 height 11
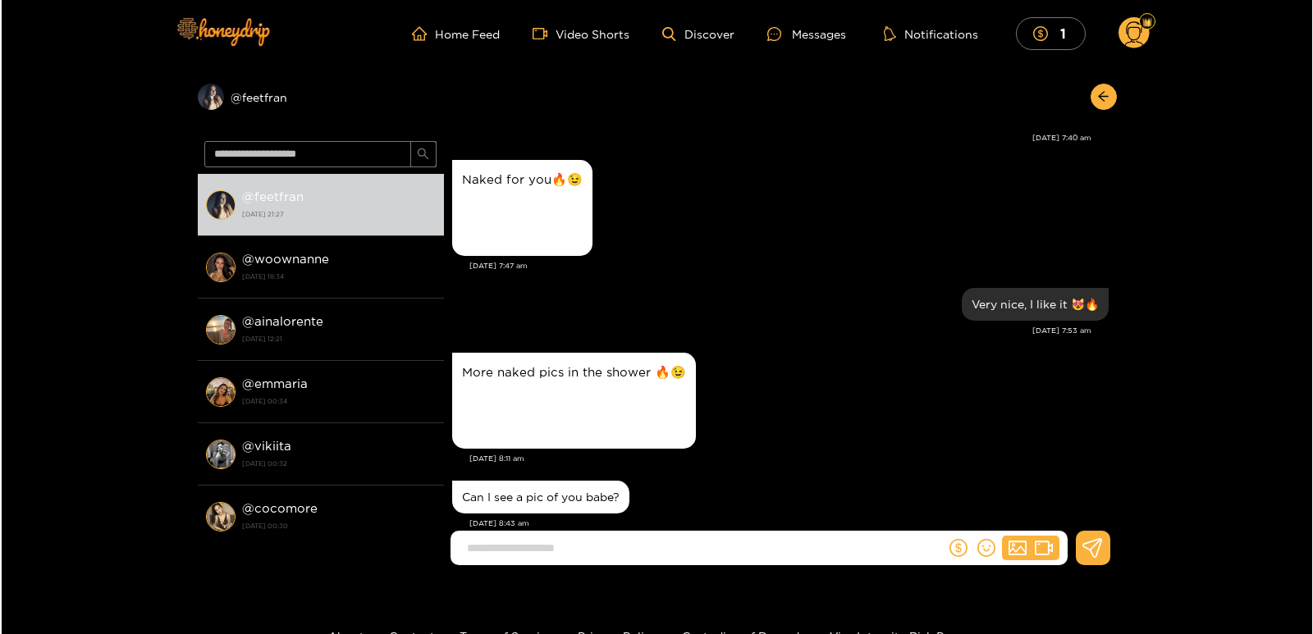
scroll to position [657, 0]
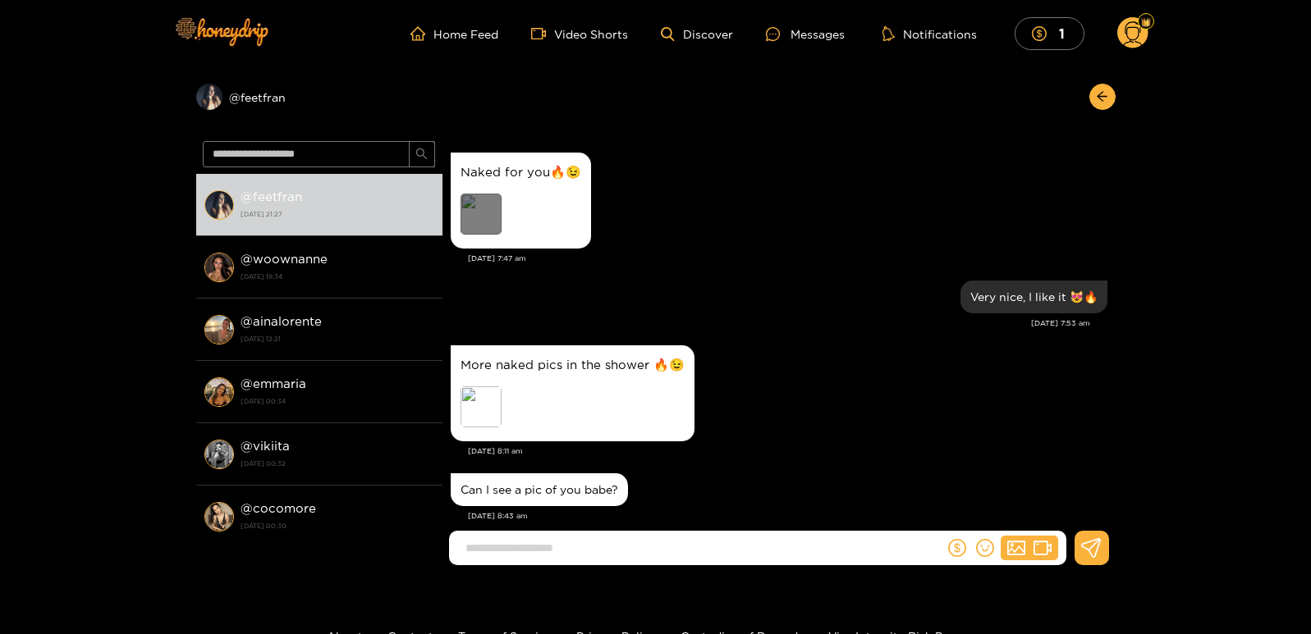
click at [485, 223] on div "Preview" at bounding box center [480, 214] width 41 height 41
